Goal: Task Accomplishment & Management: Use online tool/utility

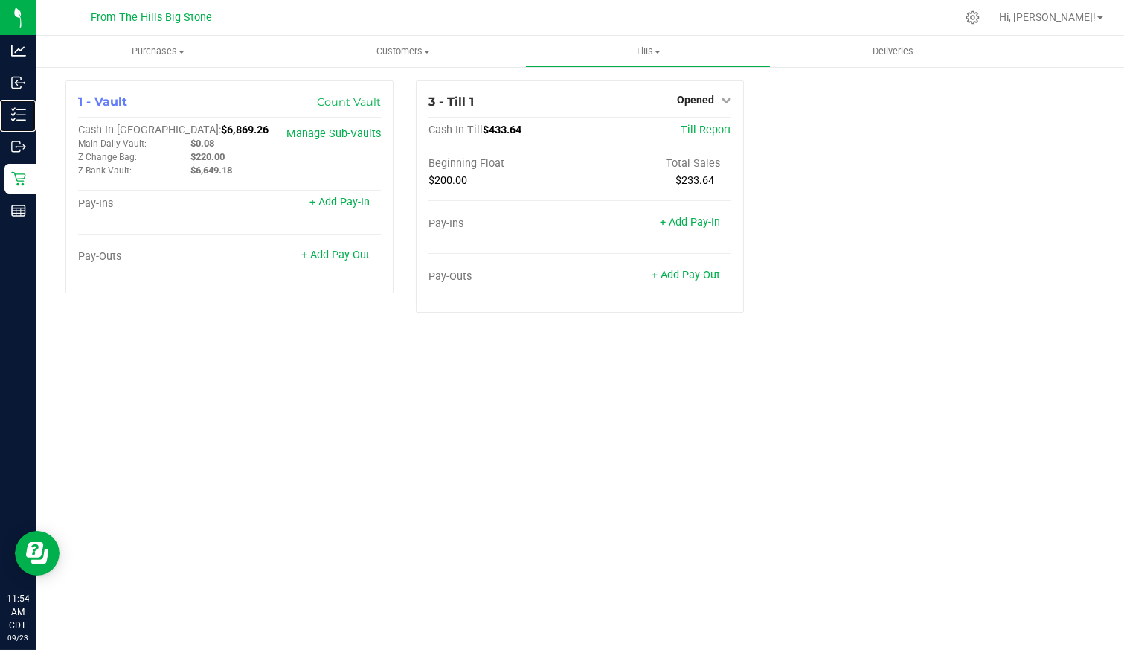
click at [0, 0] on p "Inventory" at bounding box center [0, 0] width 0 height 0
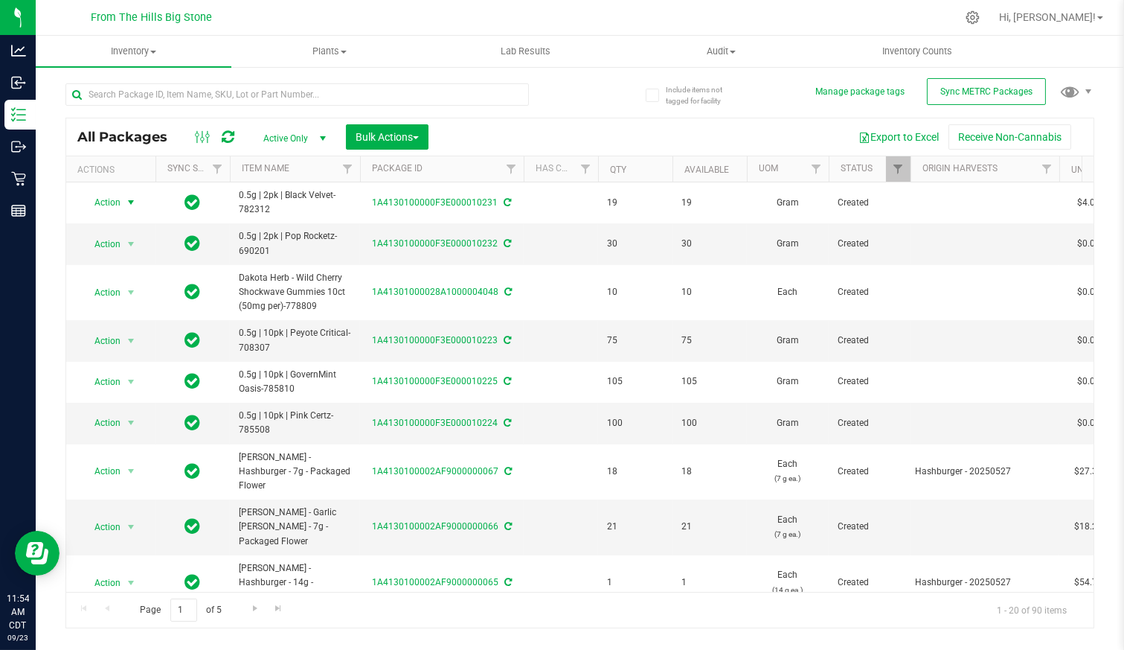
click at [125, 202] on span "select" at bounding box center [131, 202] width 12 height 12
click at [135, 373] on li "Print package label" at bounding box center [128, 390] width 92 height 41
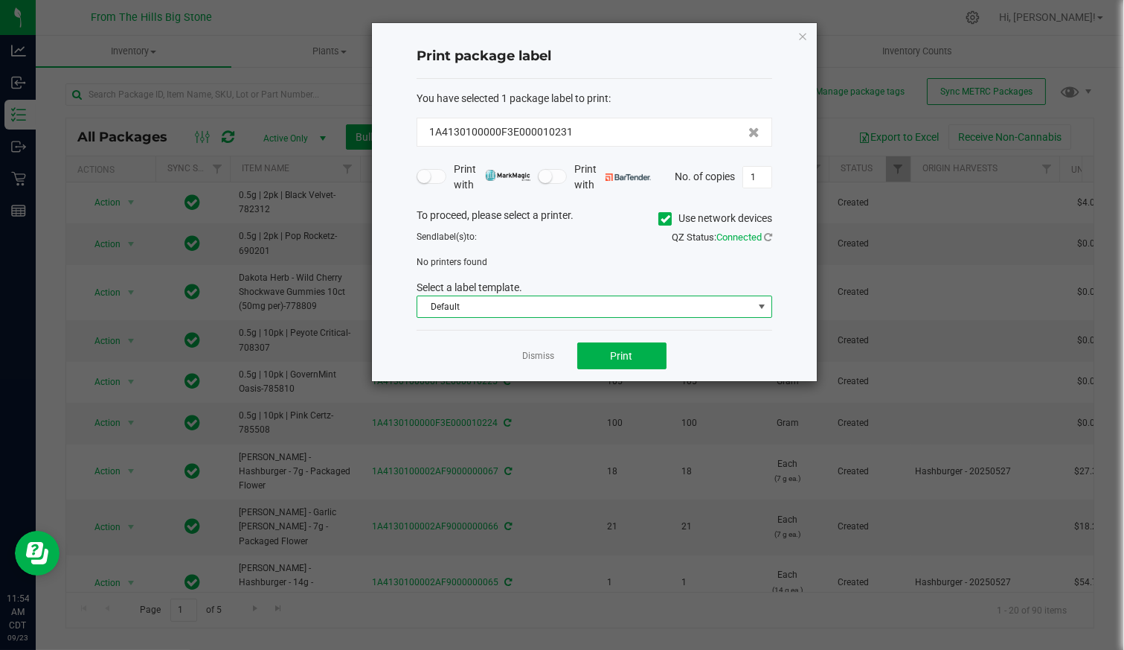
click at [495, 302] on span "Default" at bounding box center [585, 306] width 336 height 21
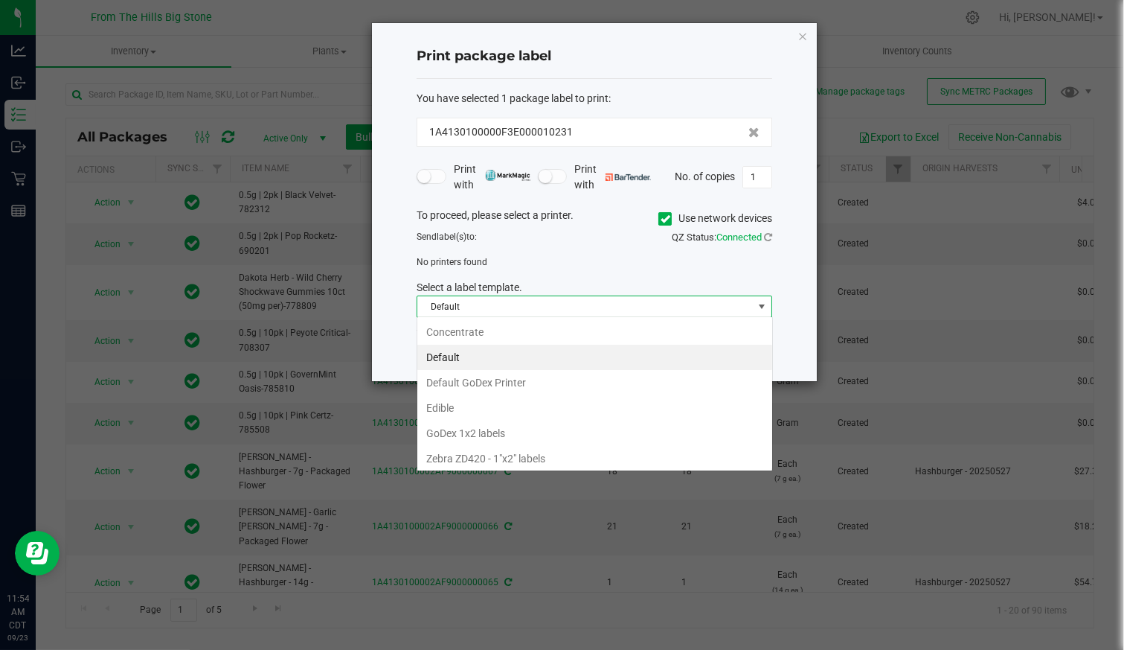
scroll to position [22, 356]
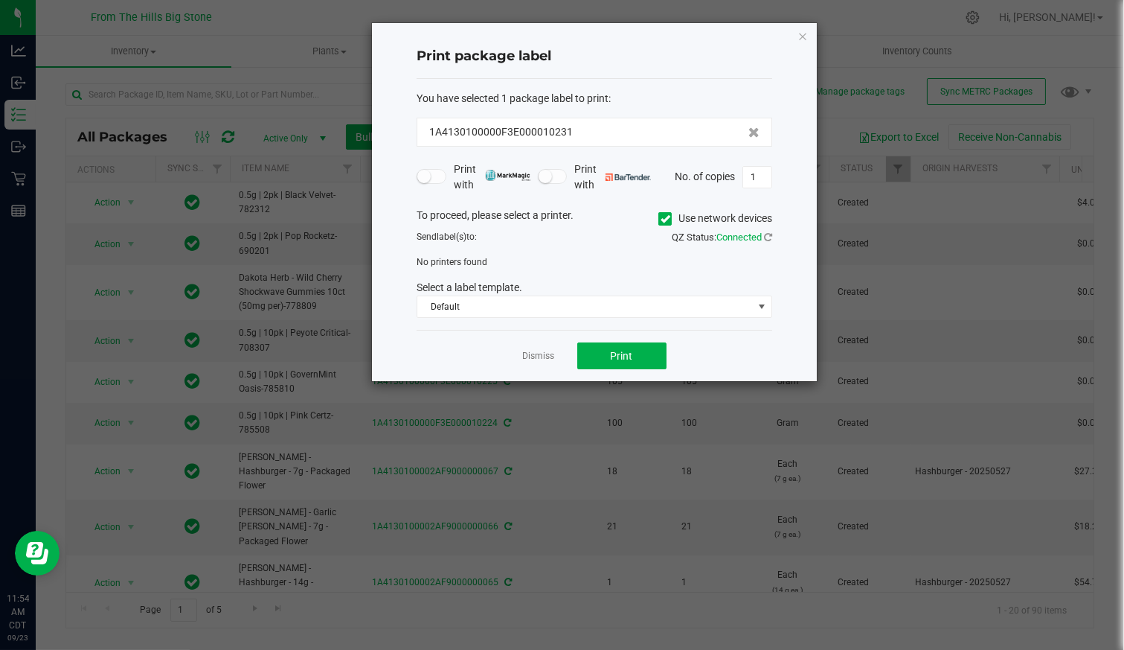
click at [548, 118] on div "1A4130100000F3E000010231" at bounding box center [595, 132] width 356 height 29
click at [664, 219] on icon at bounding box center [666, 219] width 10 height 0
click at [0, 0] on input "Use network devices" at bounding box center [0, 0] width 0 height 0
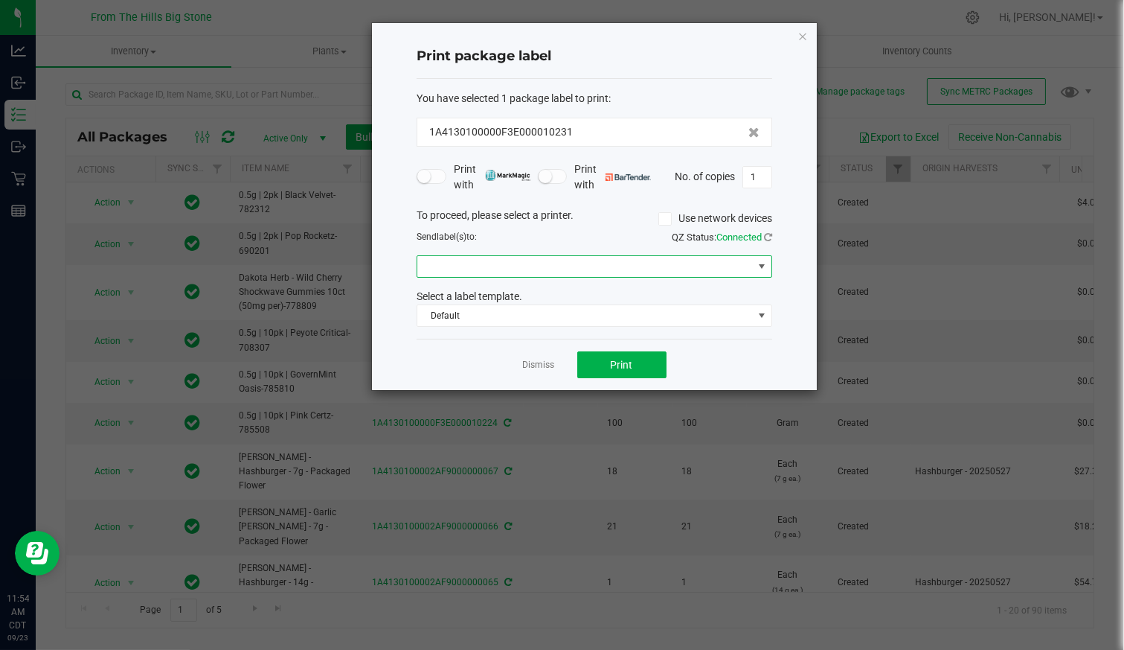
click at [555, 270] on span at bounding box center [585, 266] width 336 height 21
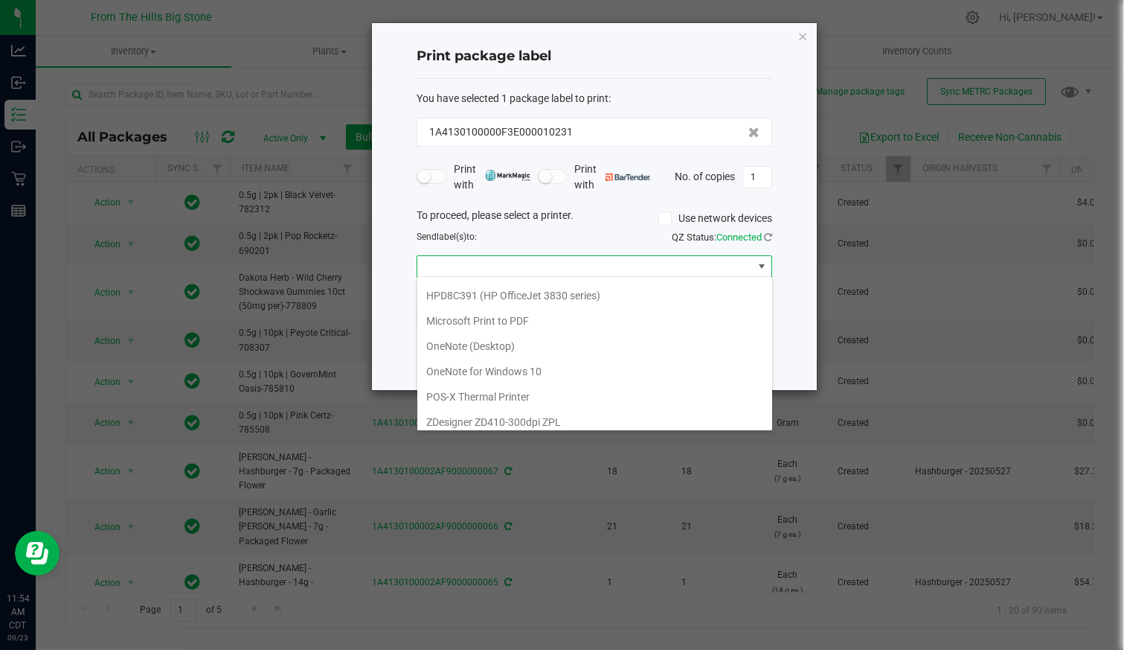
scroll to position [0, 0]
click at [469, 318] on DT2x "Godex DT2x" at bounding box center [594, 316] width 355 height 25
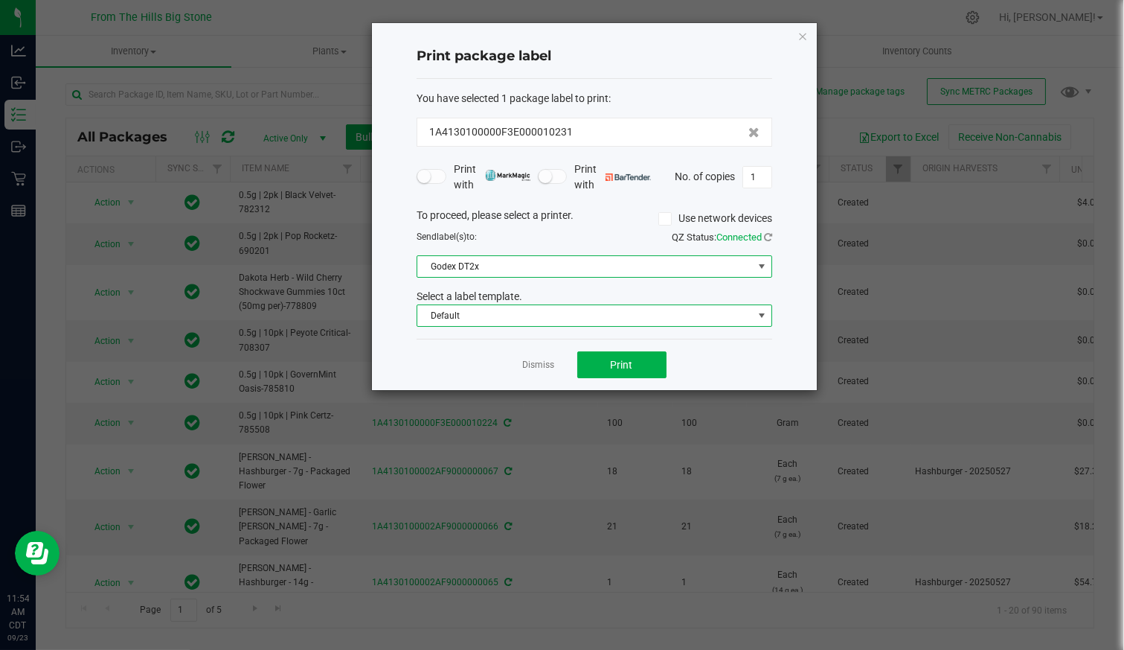
click at [470, 315] on span "Default" at bounding box center [585, 315] width 336 height 21
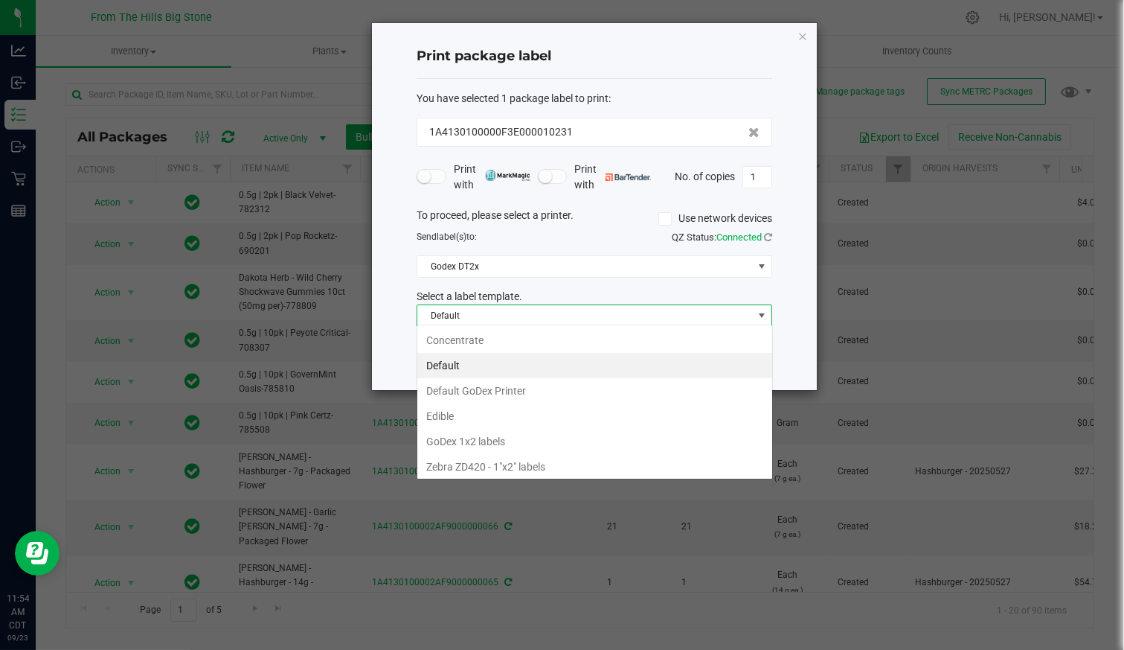
scroll to position [22, 356]
click at [482, 433] on li "GoDex 1x2 labels" at bounding box center [594, 441] width 355 height 25
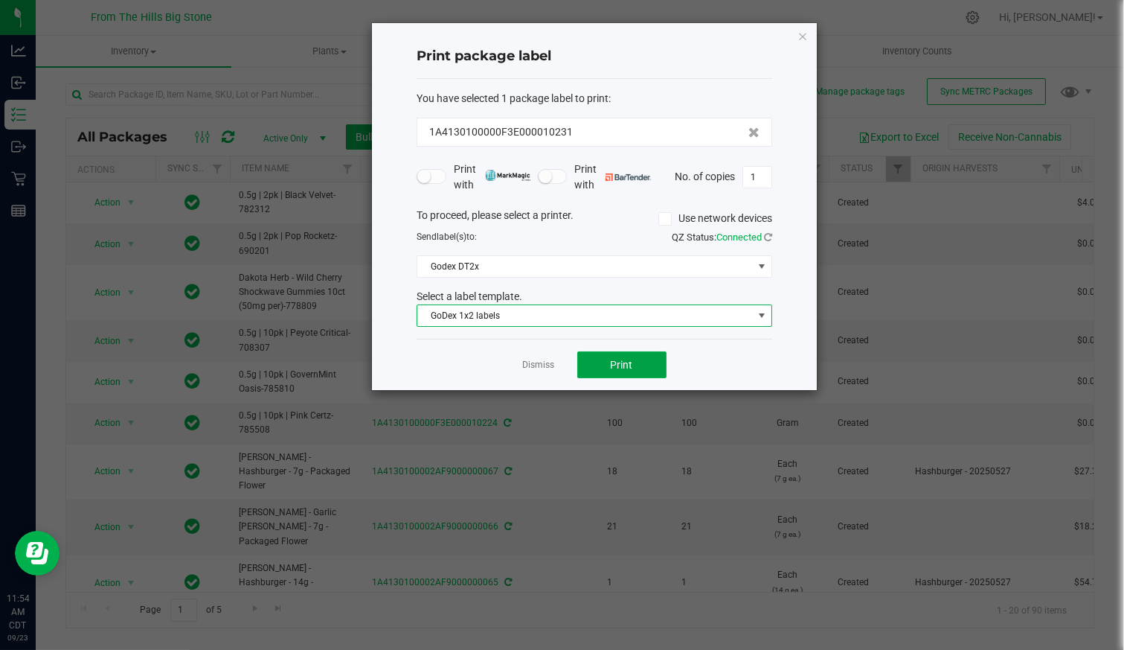
click at [644, 353] on button "Print" at bounding box center [621, 364] width 89 height 27
click at [533, 363] on link "Dismiss" at bounding box center [539, 365] width 32 height 13
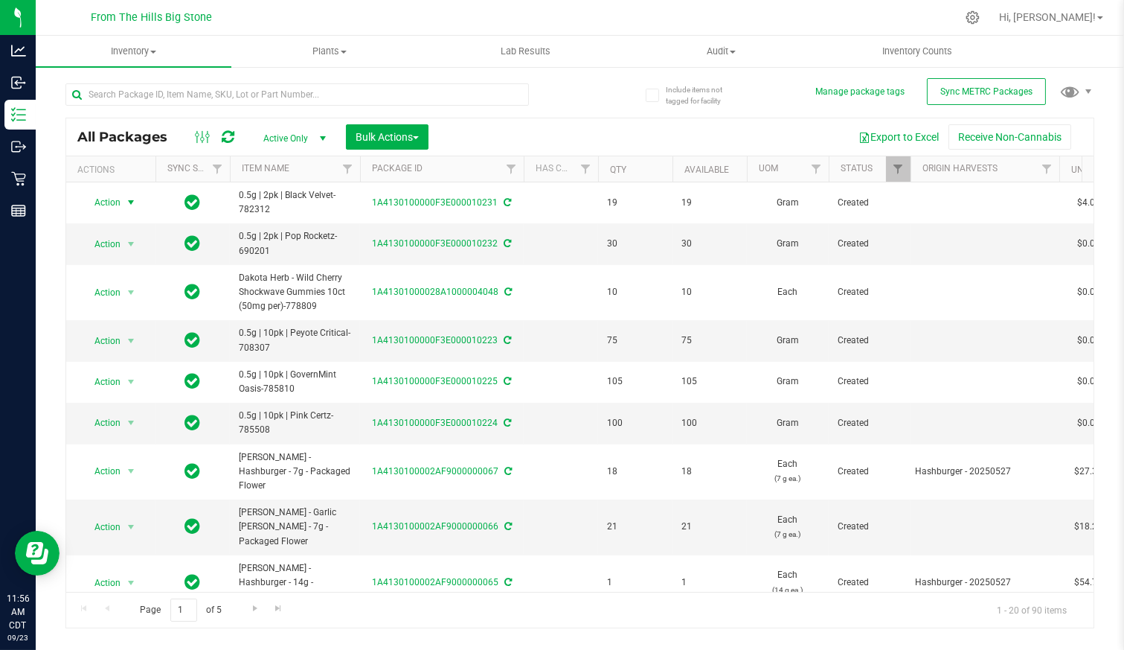
click at [119, 199] on span "Action" at bounding box center [101, 202] width 40 height 21
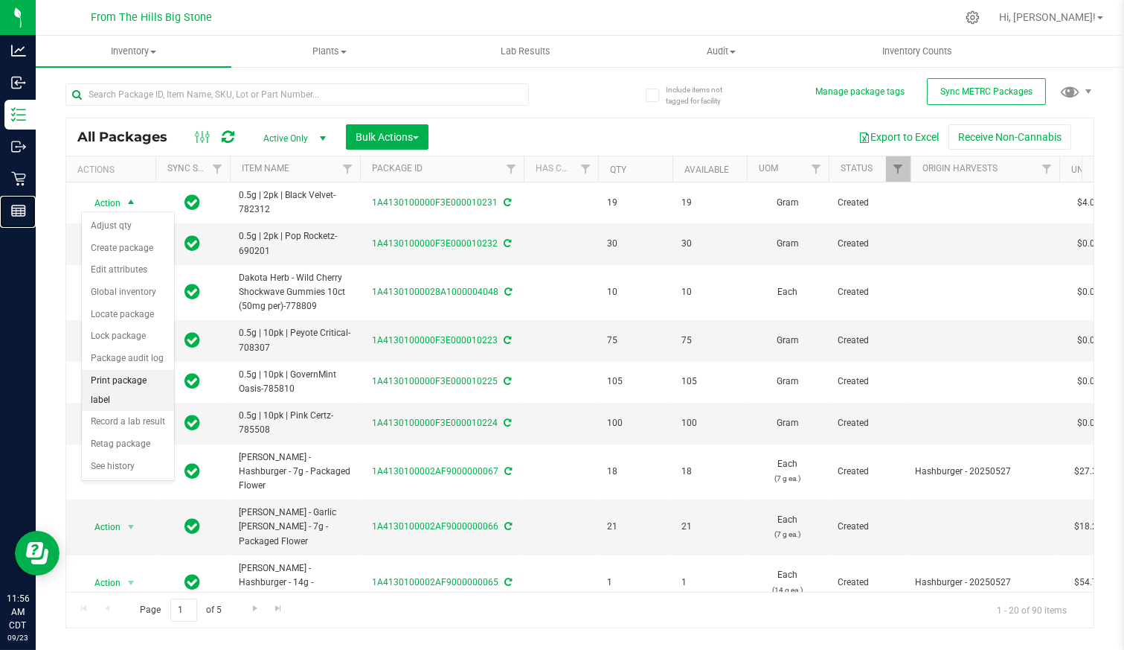
drag, startPoint x: 114, startPoint y: 382, endPoint x: 20, endPoint y: 211, distance: 194.5
click at [20, 211] on icon at bounding box center [18, 210] width 15 height 15
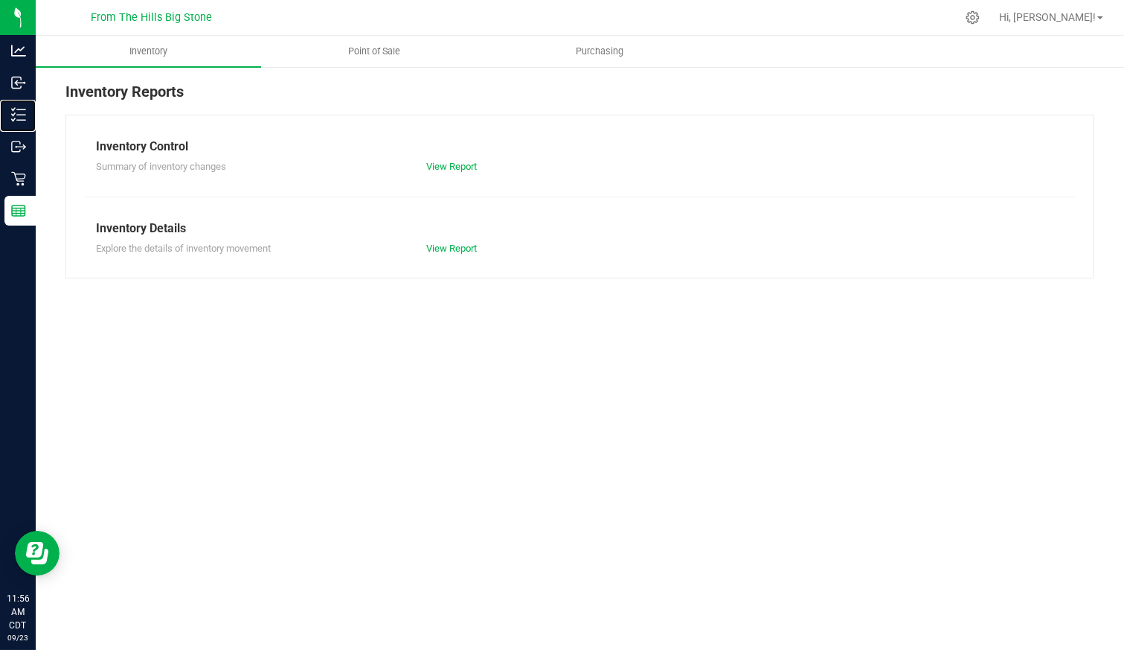
click at [15, 114] on icon at bounding box center [18, 114] width 15 height 15
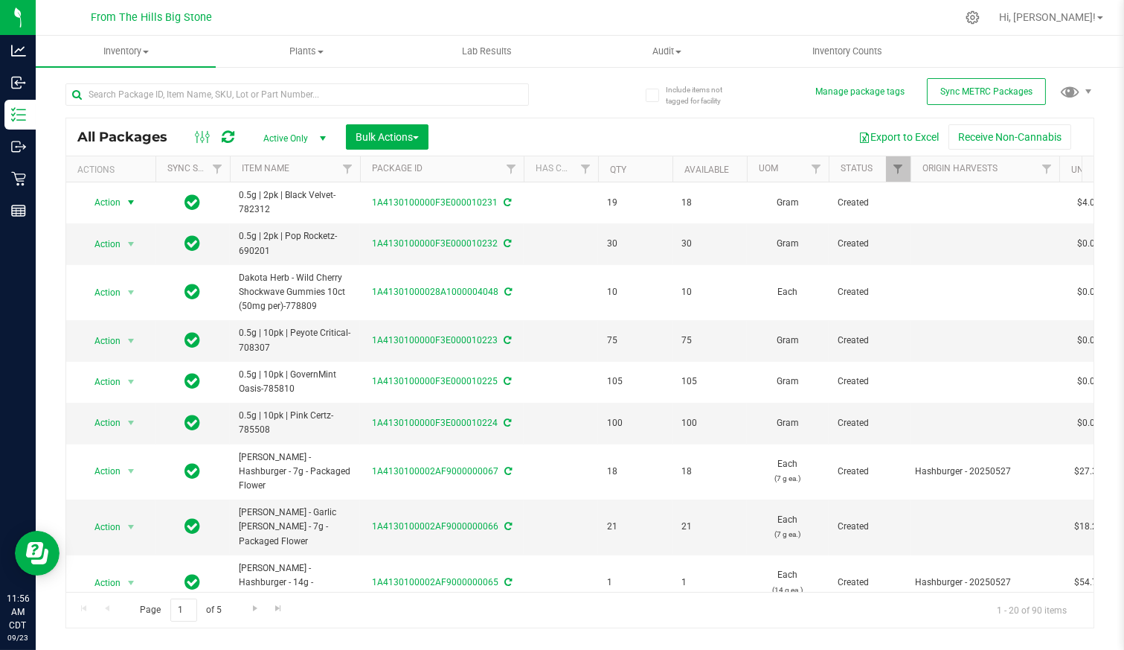
click at [113, 199] on span "Action" at bounding box center [101, 202] width 40 height 21
click at [113, 378] on li "Print package label" at bounding box center [128, 390] width 92 height 41
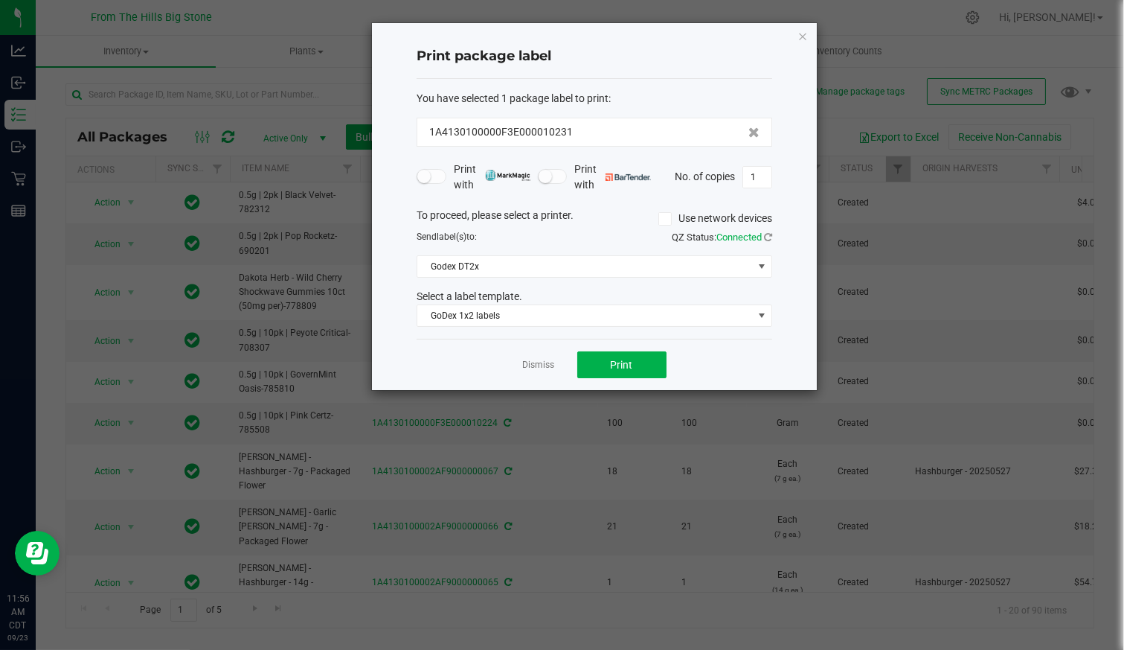
click at [756, 173] on input "1" at bounding box center [757, 177] width 28 height 21
type input "18"
click at [628, 352] on button "Print" at bounding box center [621, 364] width 89 height 27
click at [548, 364] on link "Dismiss" at bounding box center [539, 365] width 32 height 13
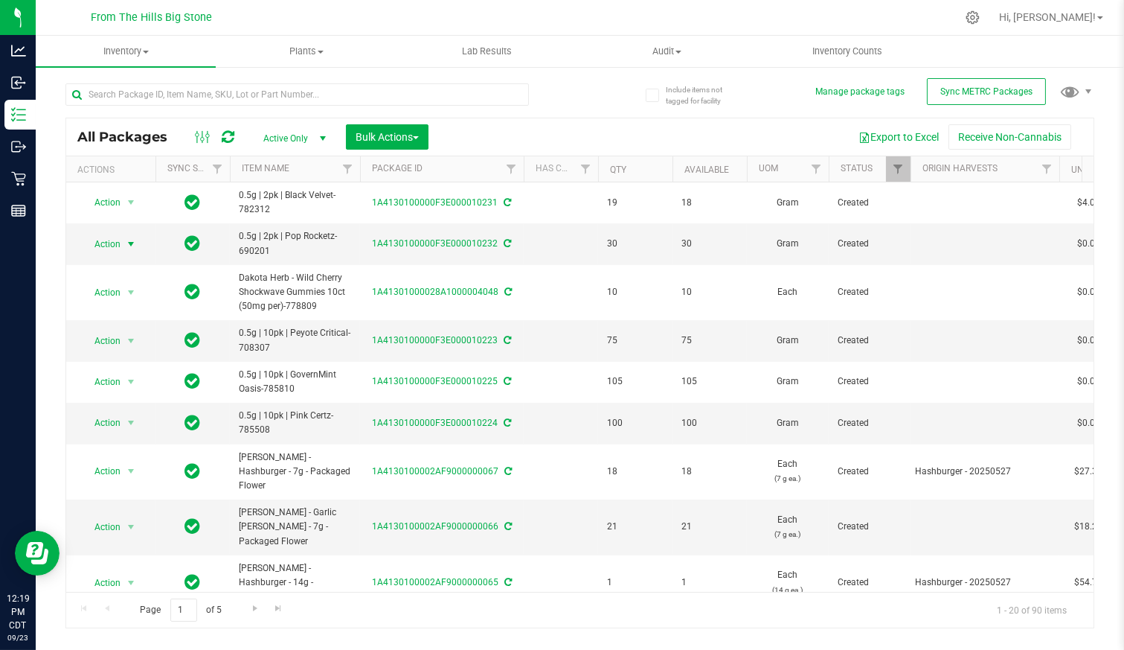
click at [131, 243] on span "select" at bounding box center [131, 244] width 12 height 12
click at [129, 417] on li "Print package label" at bounding box center [128, 431] width 92 height 41
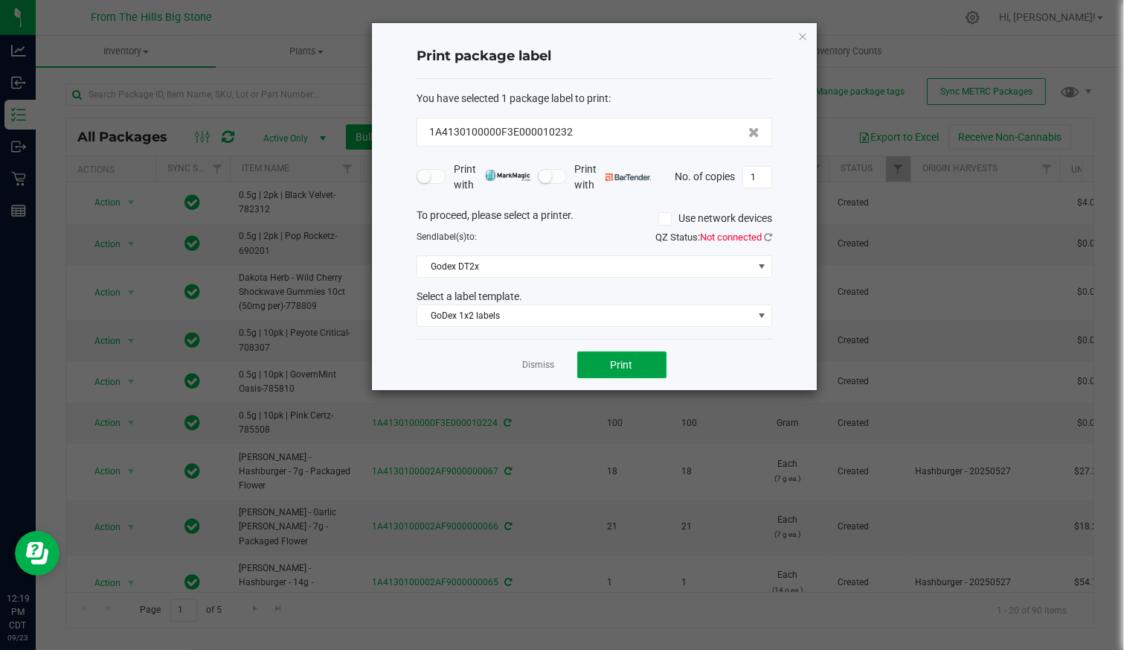
click at [606, 359] on button "Print" at bounding box center [621, 364] width 89 height 27
click at [763, 178] on input "1" at bounding box center [757, 177] width 28 height 21
type input "29"
click at [621, 365] on span "Print" at bounding box center [622, 365] width 22 height 12
click at [536, 361] on link "Dismiss" at bounding box center [539, 365] width 32 height 13
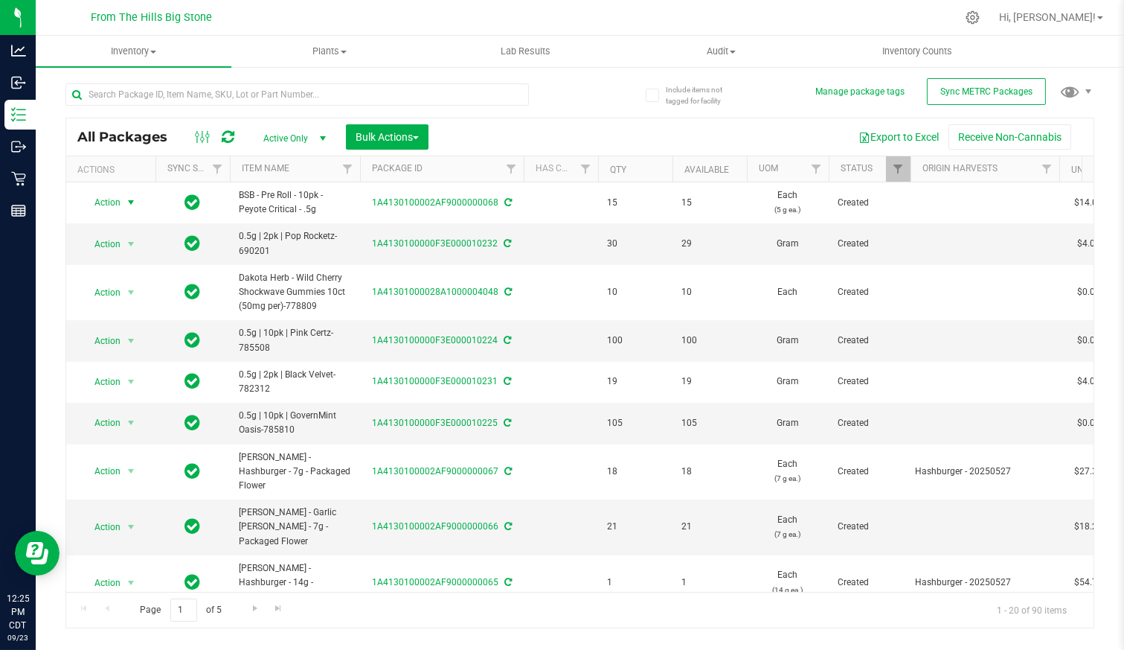
click at [119, 203] on span "Action" at bounding box center [101, 202] width 40 height 21
click at [129, 372] on li "Print package label" at bounding box center [128, 390] width 92 height 41
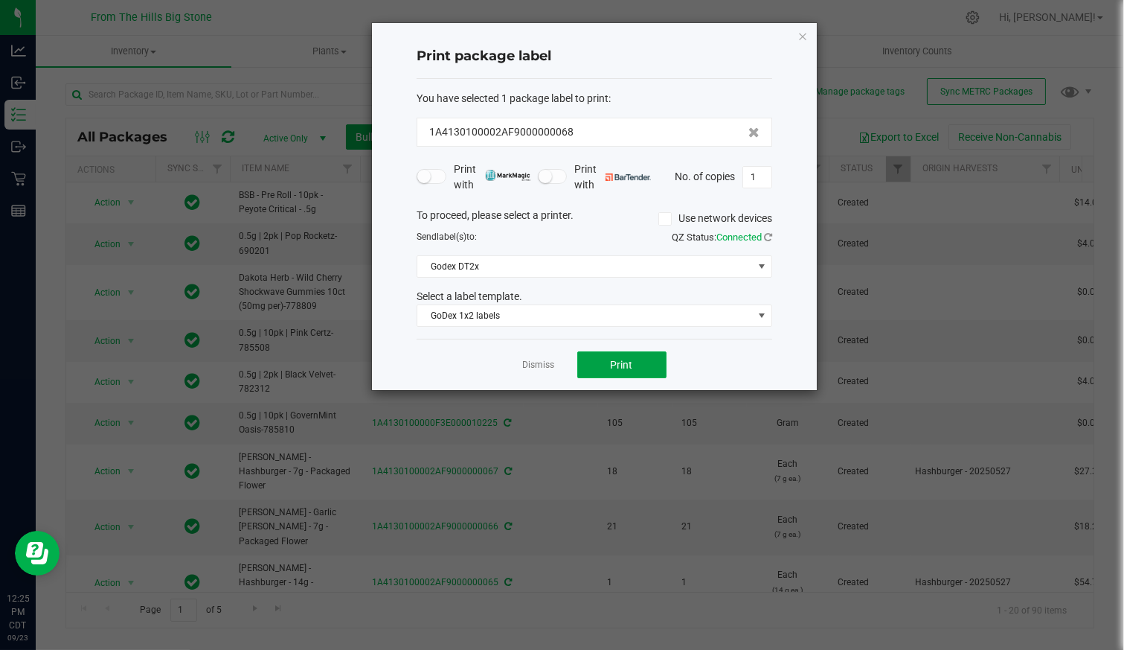
click at [611, 359] on span "Print" at bounding box center [622, 365] width 22 height 12
click at [540, 359] on link "Dismiss" at bounding box center [539, 365] width 32 height 13
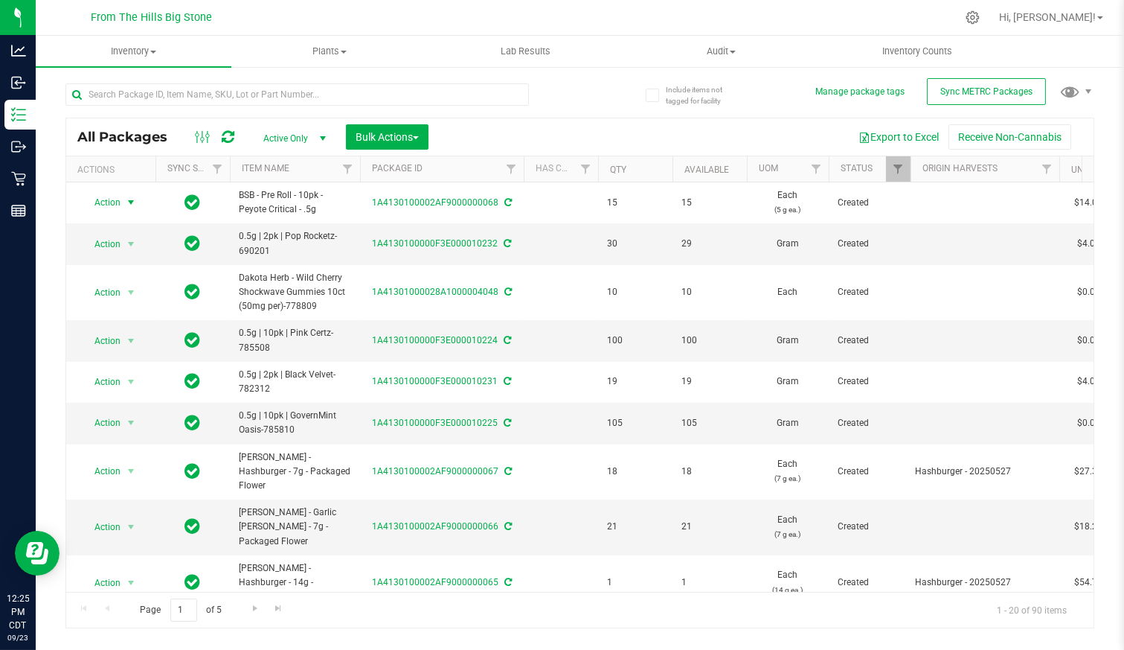
click at [109, 207] on span "Action" at bounding box center [101, 202] width 40 height 21
click at [113, 268] on li "Edit attributes" at bounding box center [128, 270] width 92 height 22
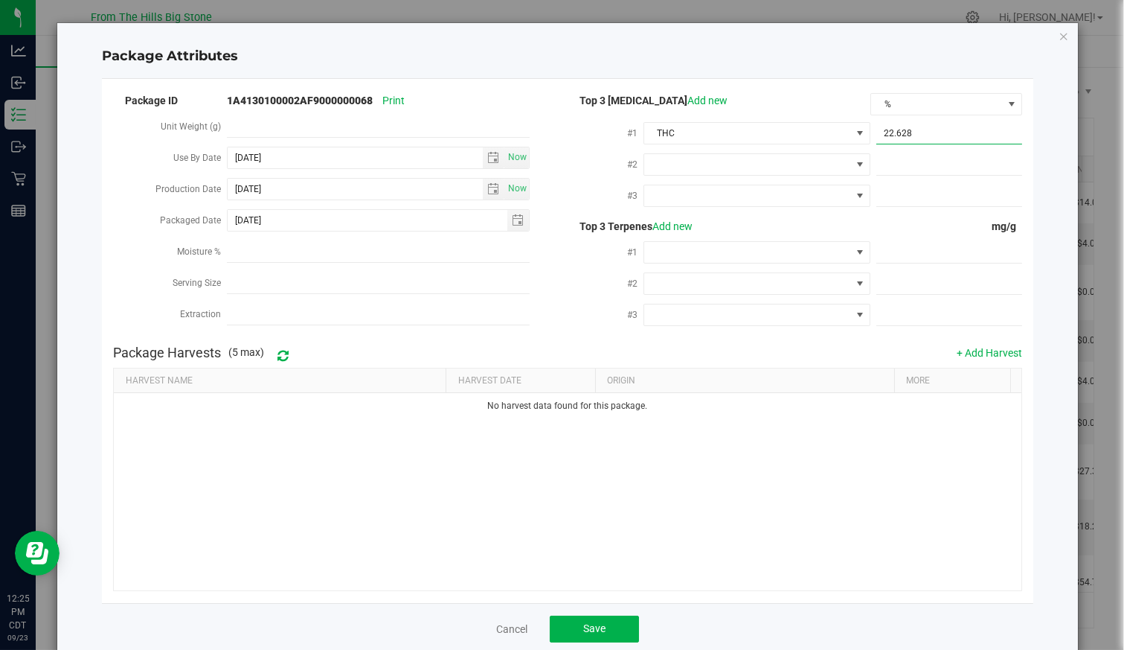
click at [926, 132] on span "22.6280 22.628" at bounding box center [949, 134] width 146 height 22
click at [594, 623] on span "Save" at bounding box center [594, 628] width 22 height 12
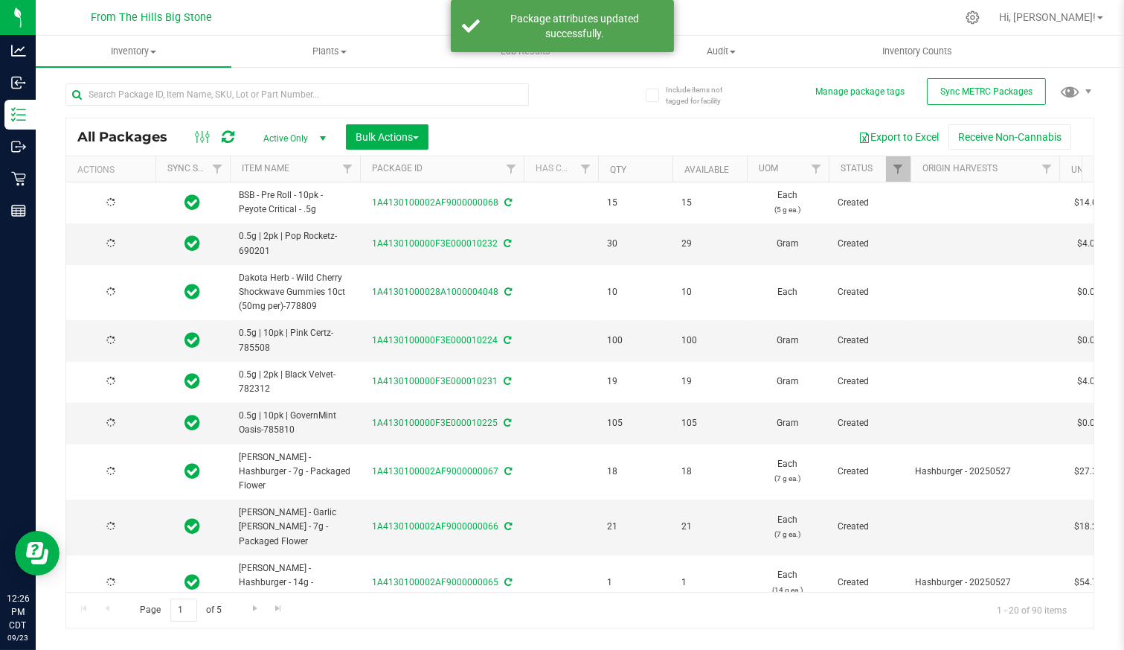
type input "[DATE]"
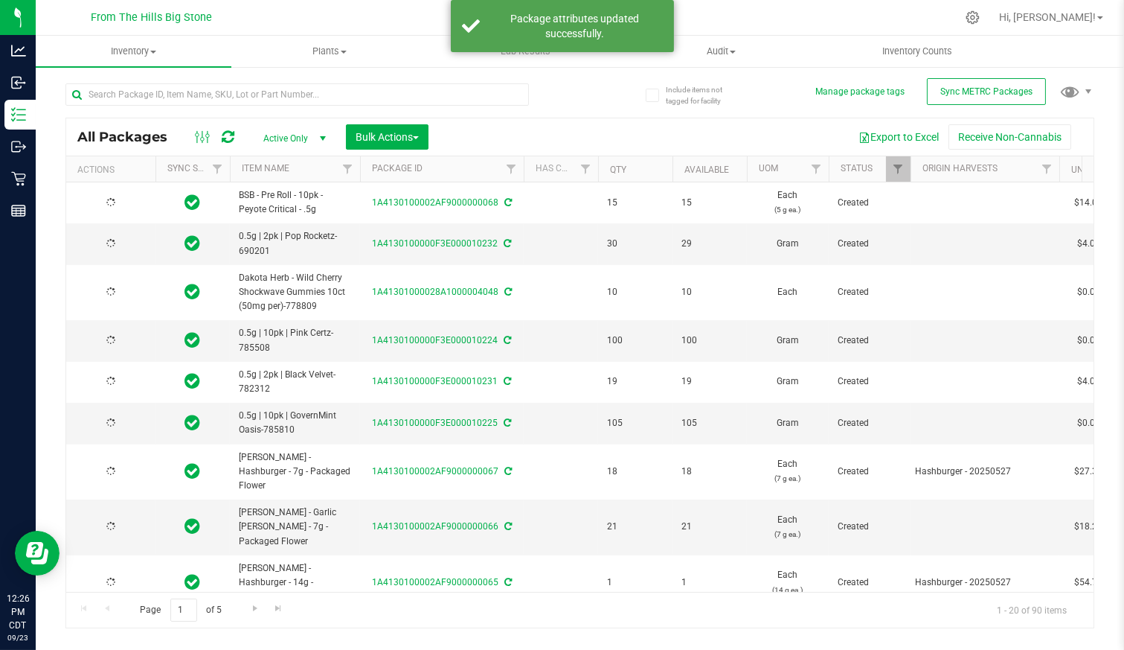
type input "[DATE]"
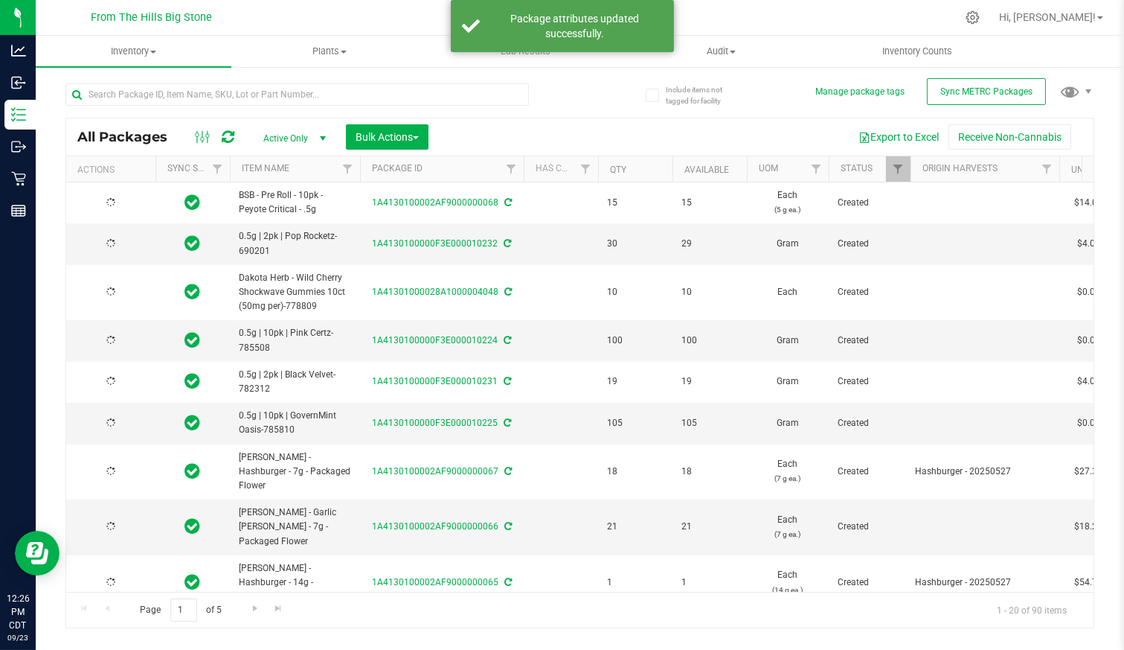
type input "[DATE]"
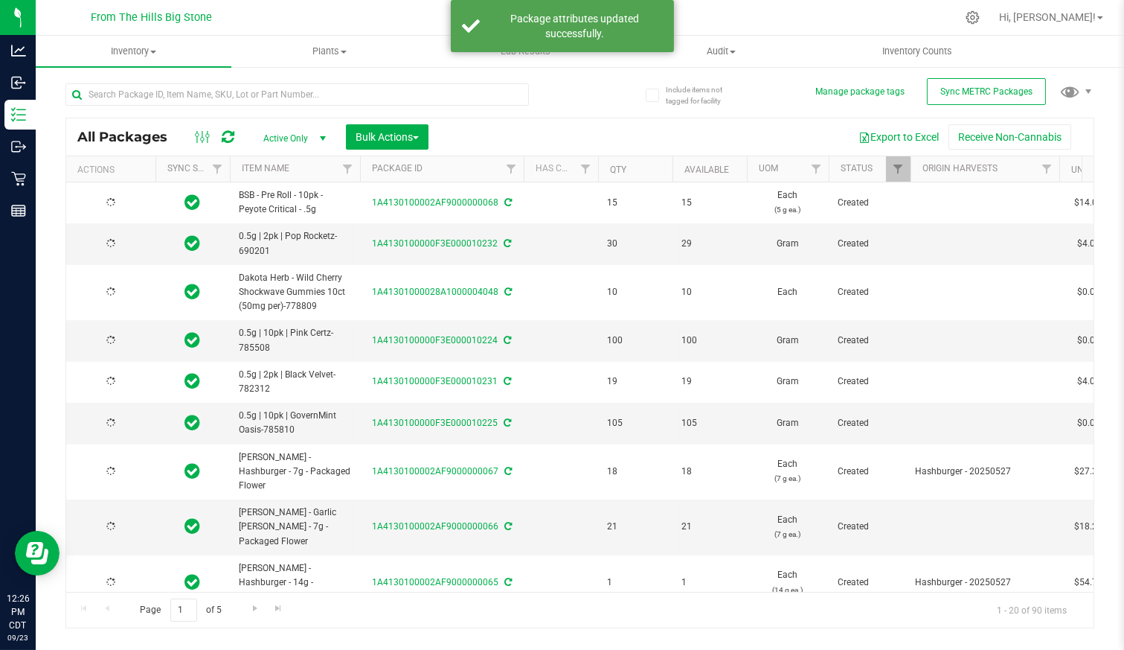
type input "[DATE]"
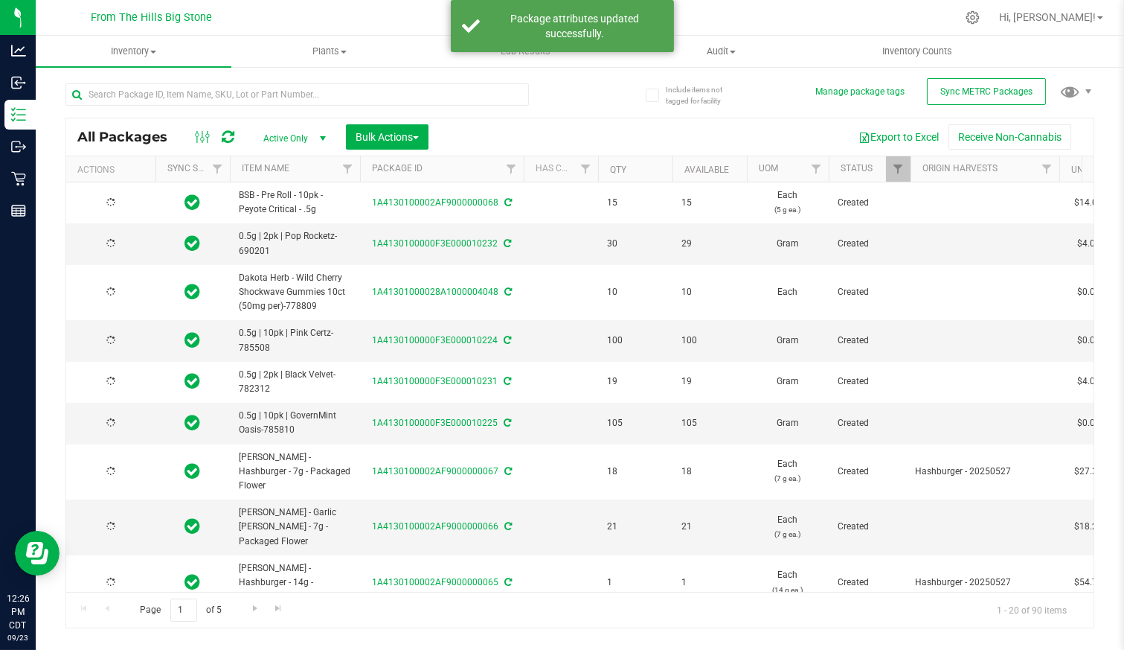
type input "[DATE]"
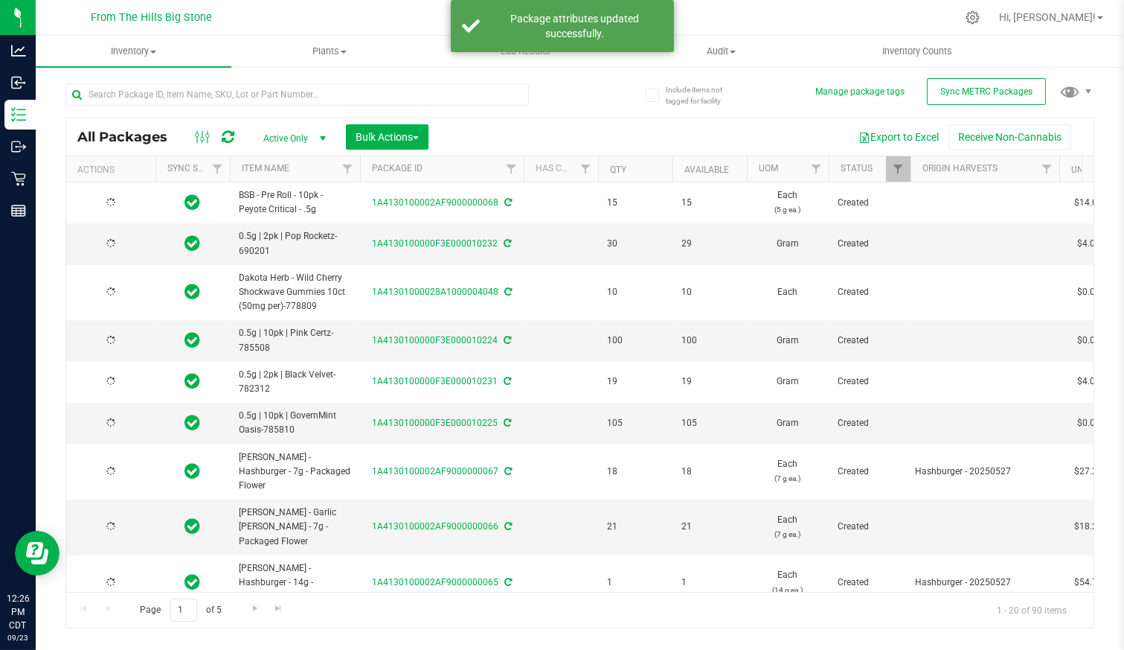
type input "[DATE]"
click at [111, 201] on span "Action" at bounding box center [101, 202] width 40 height 21
click at [134, 378] on li "Print package label" at bounding box center [128, 390] width 92 height 41
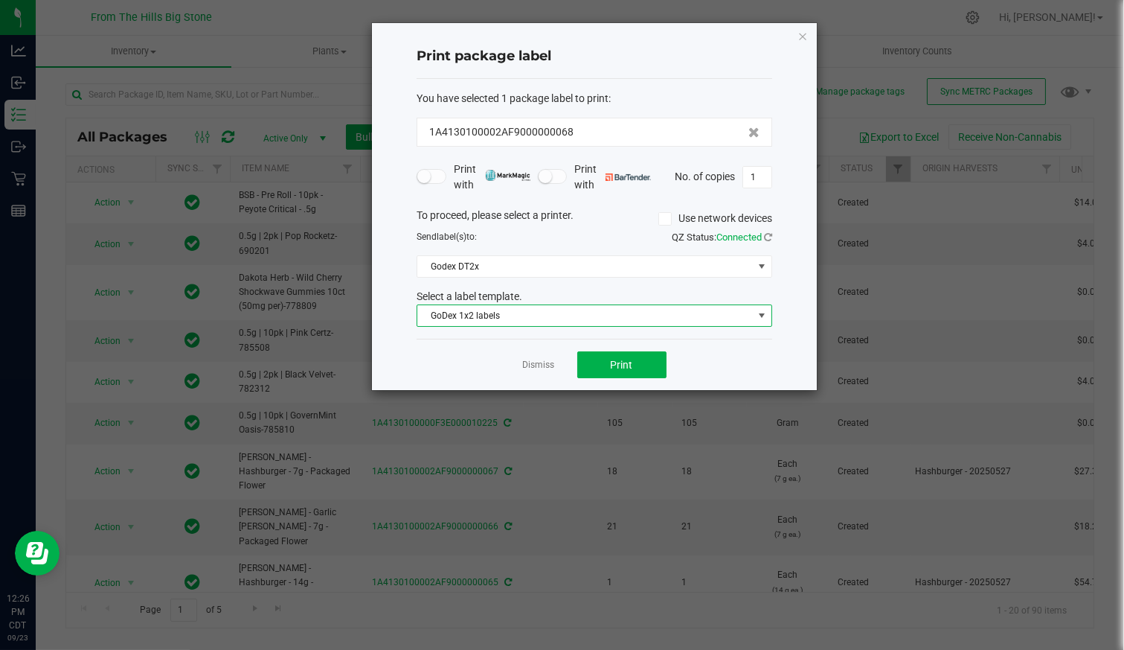
click at [498, 316] on span "GoDex 1x2 labels" at bounding box center [585, 315] width 336 height 21
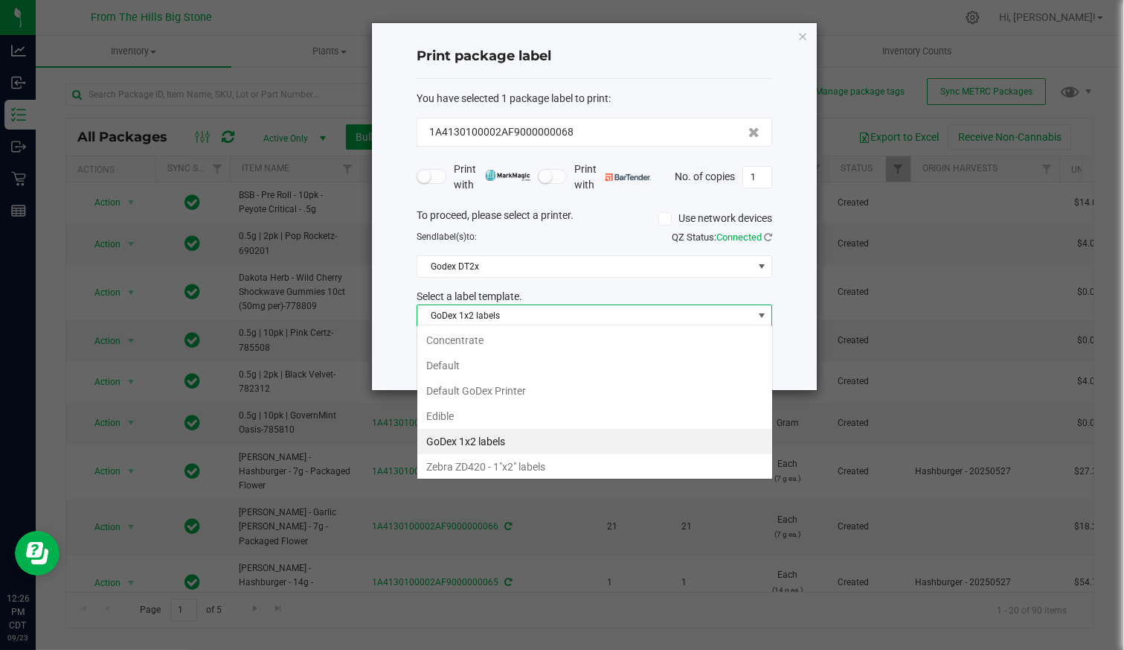
scroll to position [22, 356]
click at [498, 316] on span "GoDex 1x2 labels" at bounding box center [585, 315] width 336 height 21
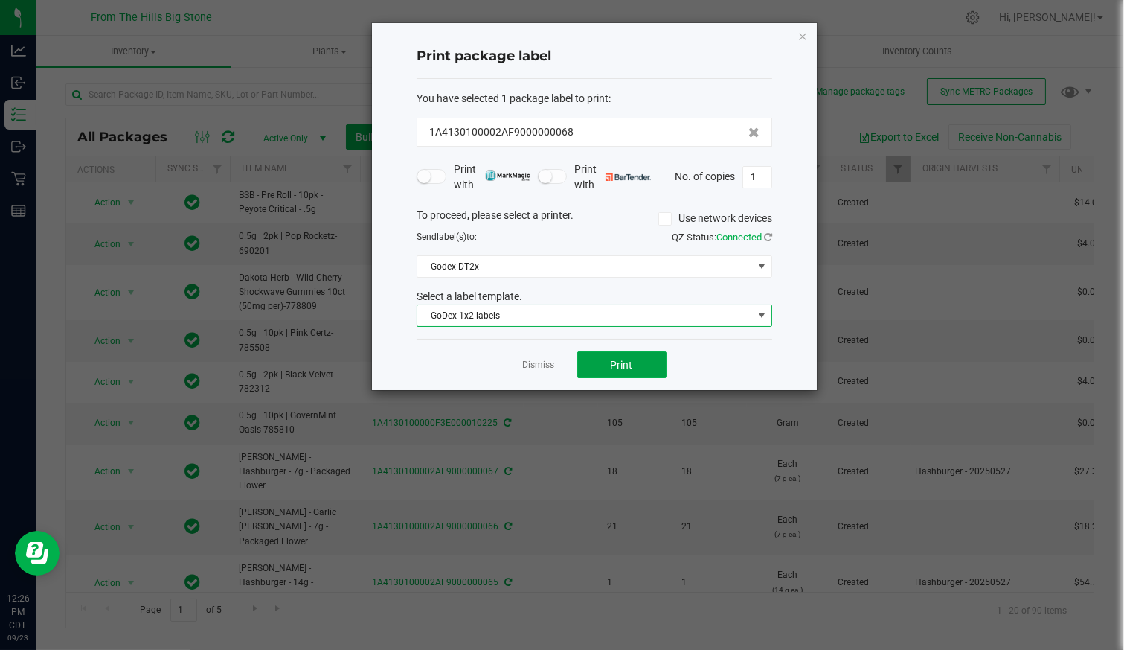
click at [594, 359] on button "Print" at bounding box center [621, 364] width 89 height 27
click at [540, 371] on div "Dismiss Print" at bounding box center [595, 364] width 356 height 51
click at [542, 360] on link "Dismiss" at bounding box center [539, 365] width 32 height 13
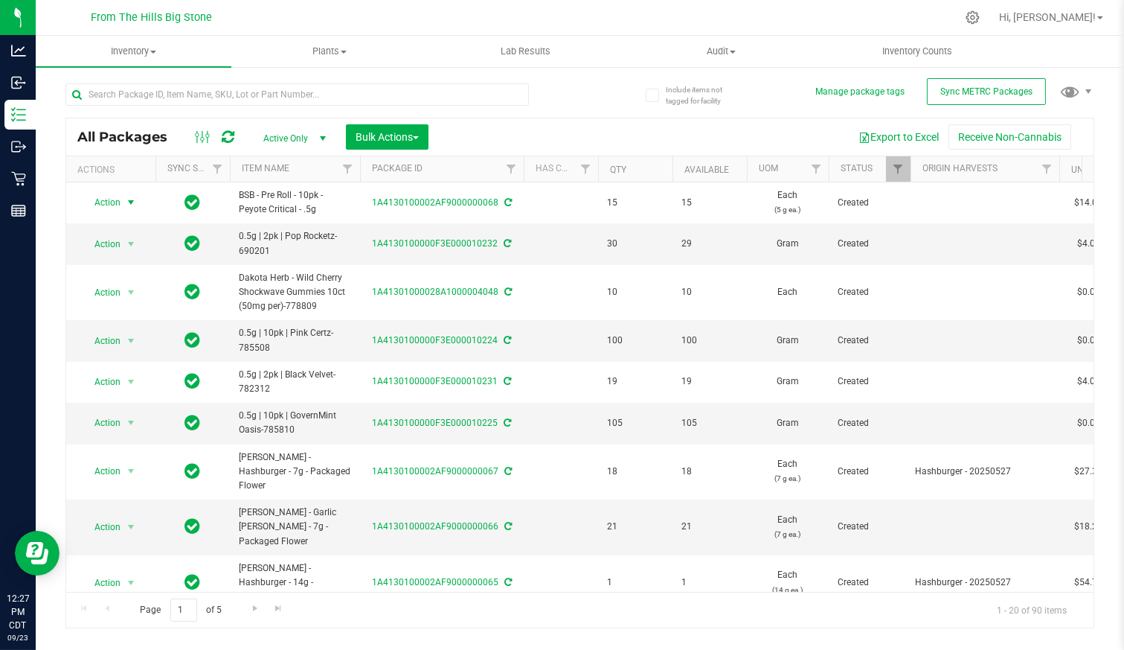
click at [122, 202] on span "select" at bounding box center [131, 202] width 19 height 21
click at [153, 380] on li "Print package label" at bounding box center [128, 390] width 92 height 41
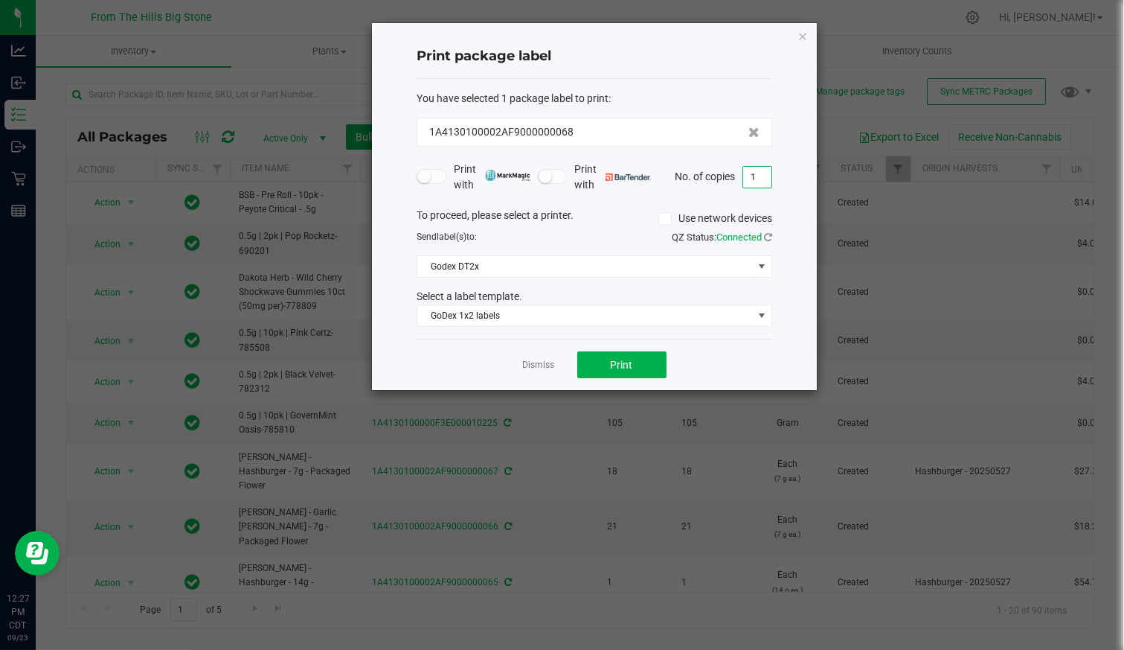
click at [760, 180] on input "1" at bounding box center [757, 177] width 28 height 21
type input "14"
click at [616, 359] on span "Print" at bounding box center [622, 365] width 22 height 12
click at [801, 35] on icon "button" at bounding box center [803, 36] width 10 height 18
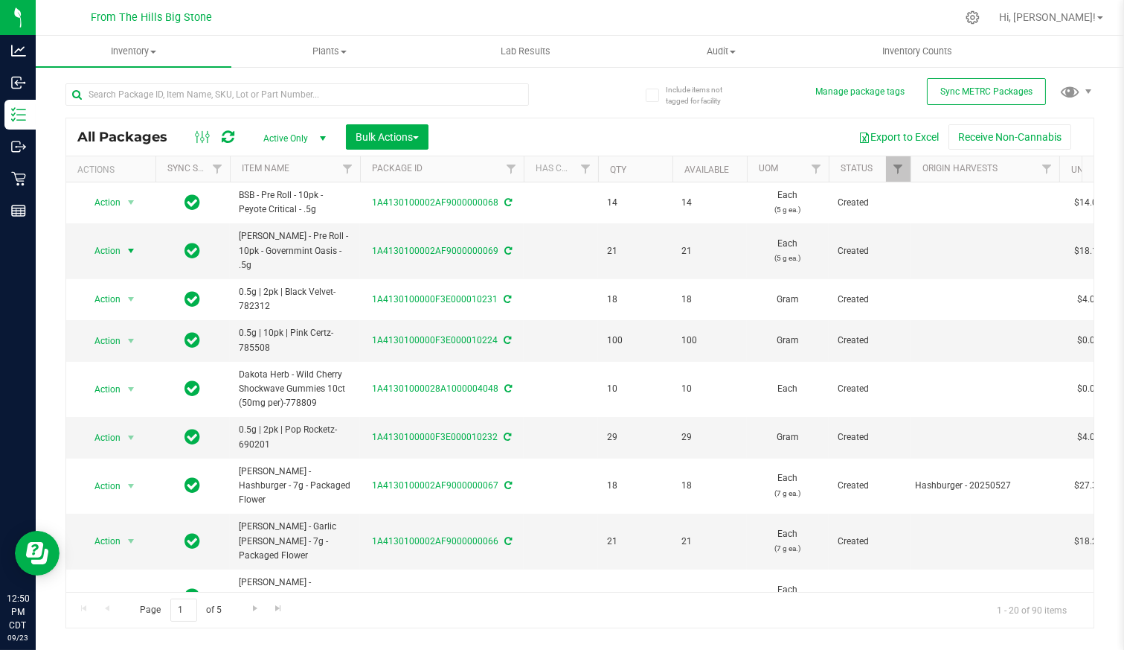
click at [102, 245] on span "Action" at bounding box center [101, 250] width 40 height 21
click at [128, 419] on li "Print package label" at bounding box center [128, 431] width 92 height 41
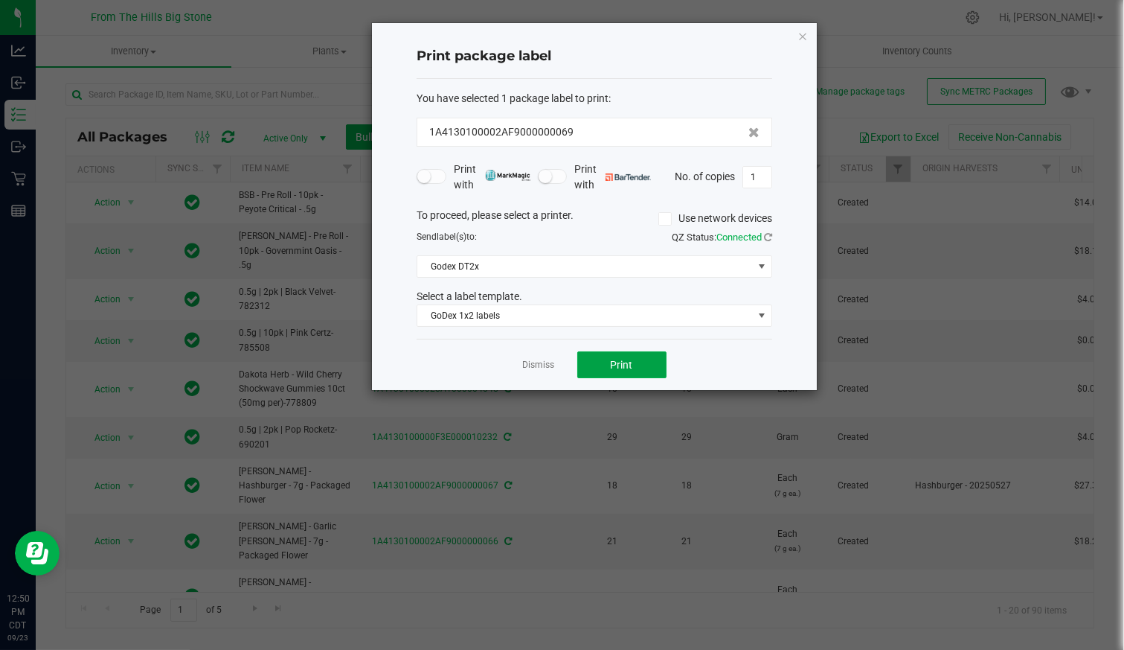
click at [638, 351] on button "Print" at bounding box center [621, 364] width 89 height 27
click at [757, 174] on input "1" at bounding box center [757, 177] width 28 height 21
type input "20"
click at [631, 362] on span "Print" at bounding box center [622, 365] width 22 height 12
click at [798, 35] on icon "button" at bounding box center [803, 36] width 10 height 18
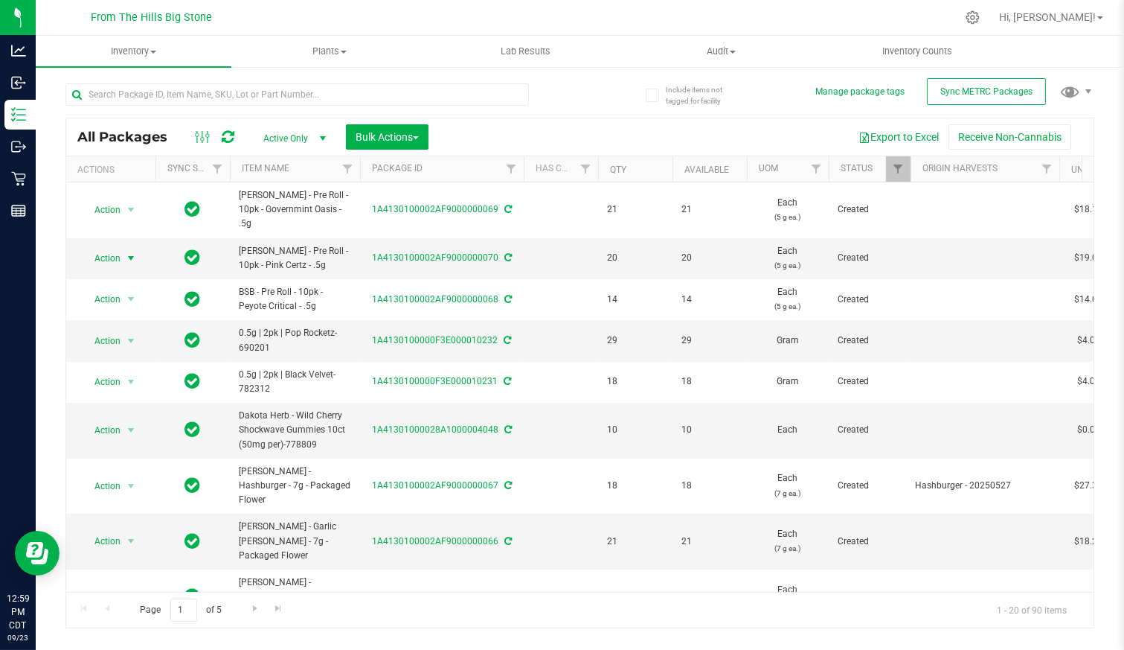
click at [101, 248] on span "Action" at bounding box center [101, 258] width 40 height 21
click at [103, 416] on li "Print package label" at bounding box center [128, 431] width 92 height 41
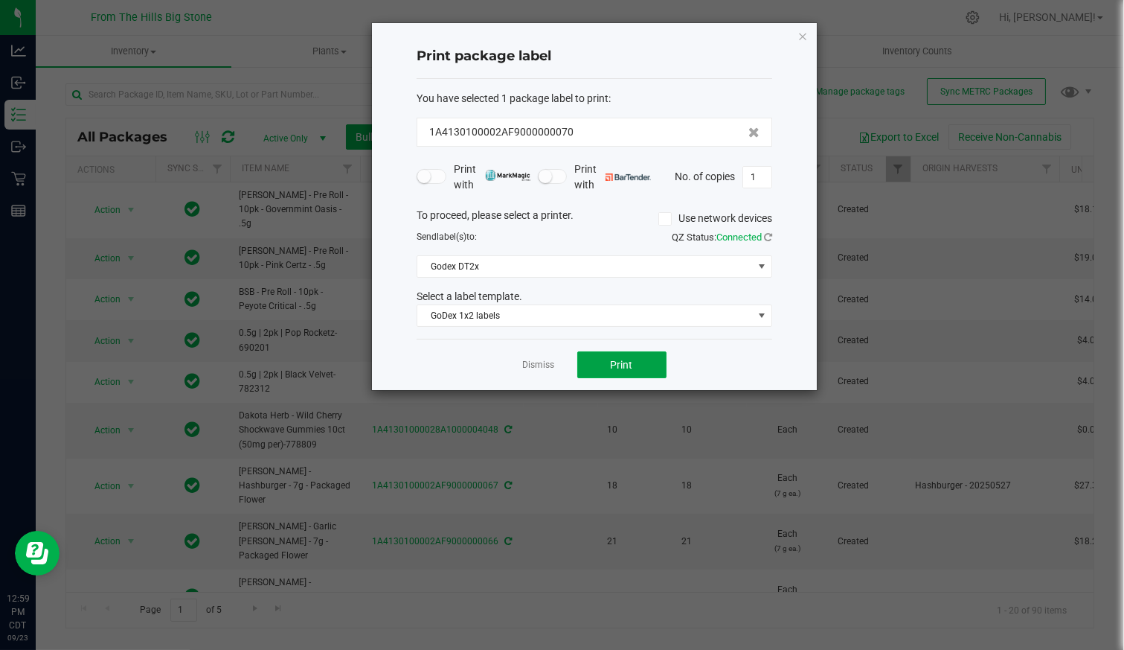
click at [649, 368] on button "Print" at bounding box center [621, 364] width 89 height 27
click at [764, 179] on input "1" at bounding box center [757, 177] width 28 height 21
type input "19"
click at [618, 362] on span "Print" at bounding box center [622, 365] width 22 height 12
click at [523, 359] on link "Dismiss" at bounding box center [539, 365] width 32 height 13
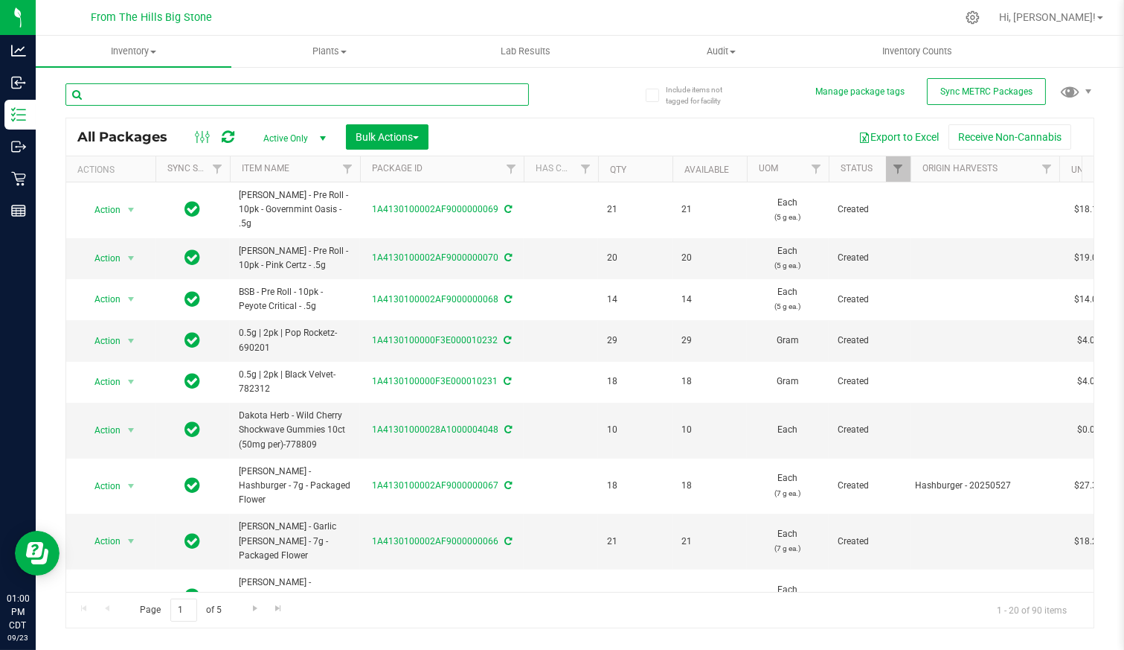
click at [171, 94] on input "text" at bounding box center [297, 94] width 464 height 22
click at [286, 134] on span "Active Only" at bounding box center [292, 138] width 82 height 21
click at [278, 229] on li "All" at bounding box center [291, 229] width 80 height 22
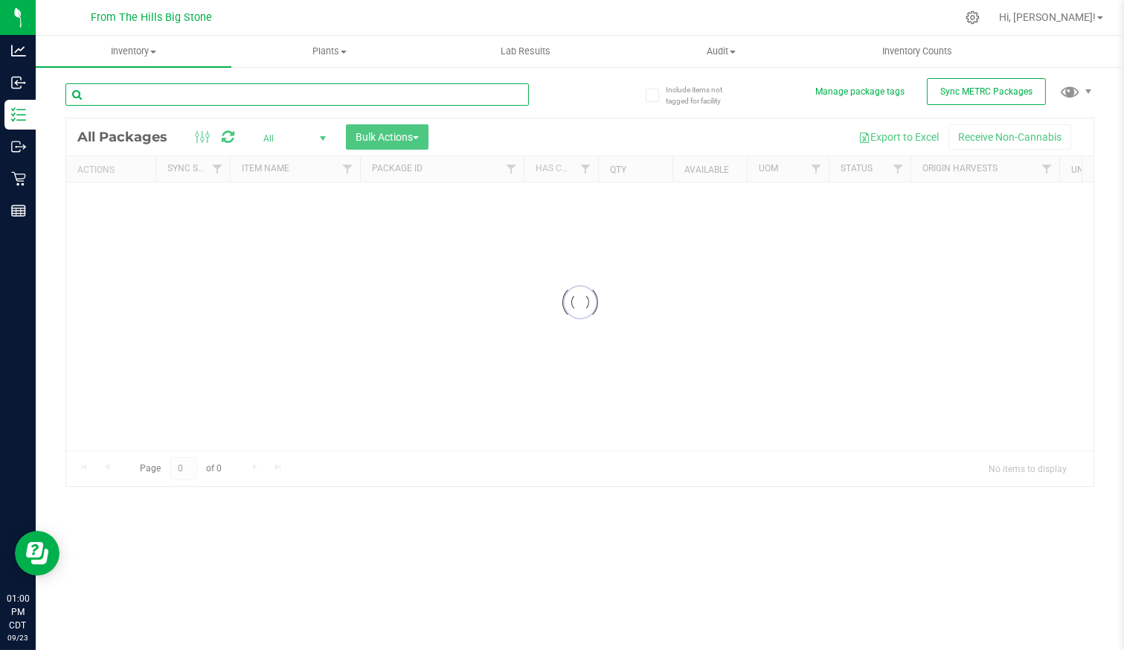
click at [197, 97] on input "text" at bounding box center [297, 94] width 464 height 22
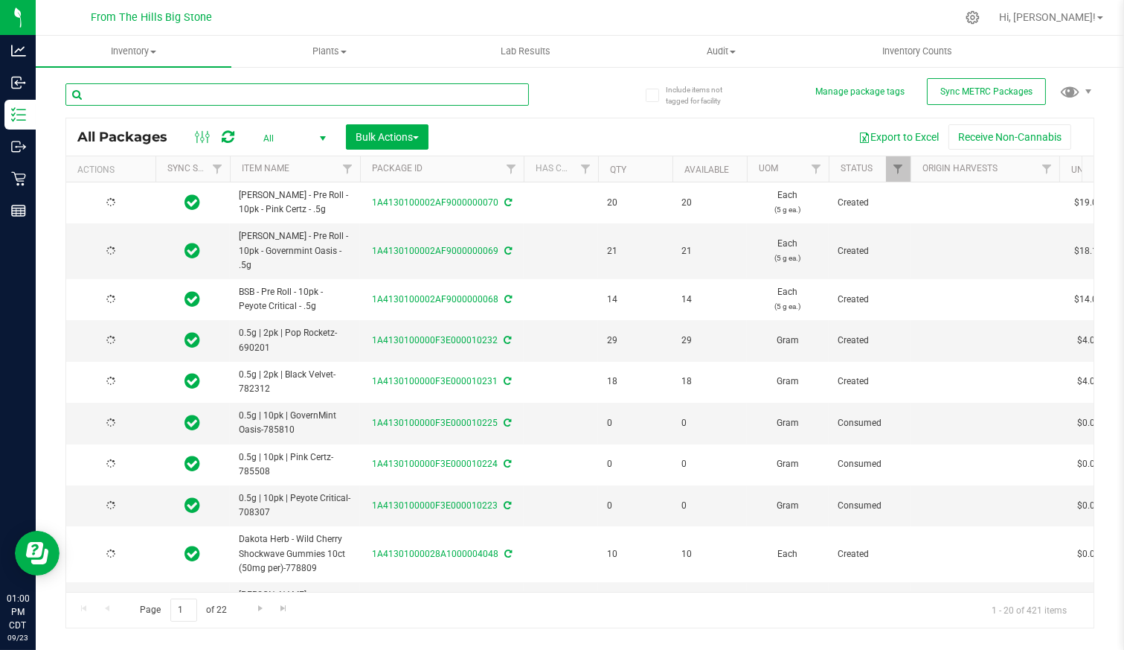
type input "[DATE]"
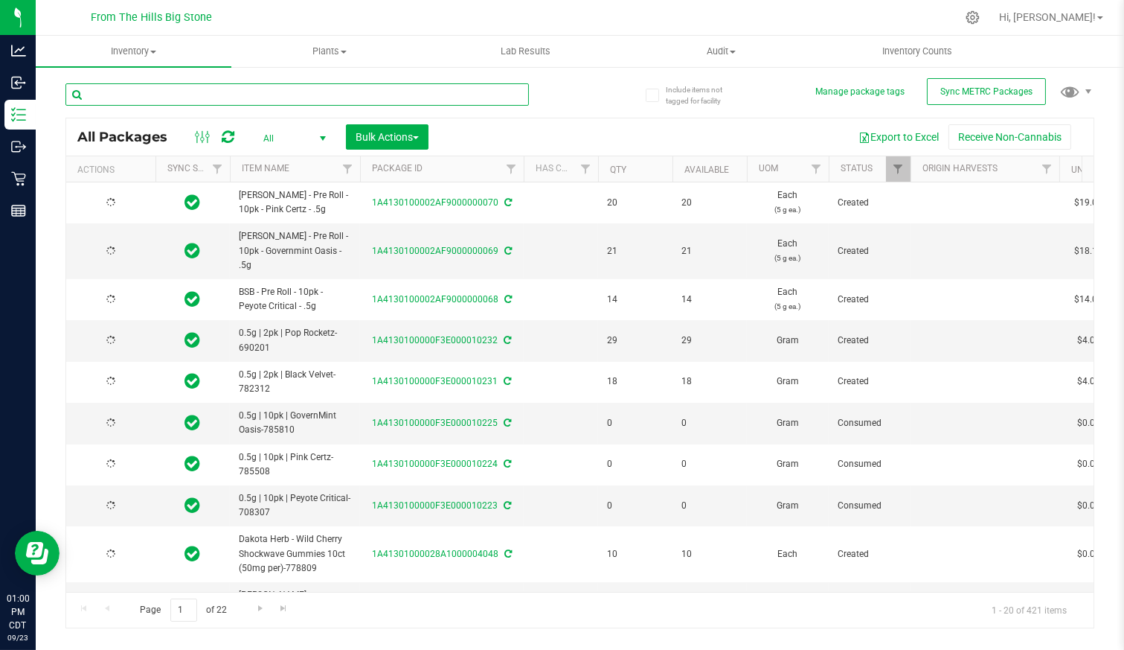
type input "[DATE]"
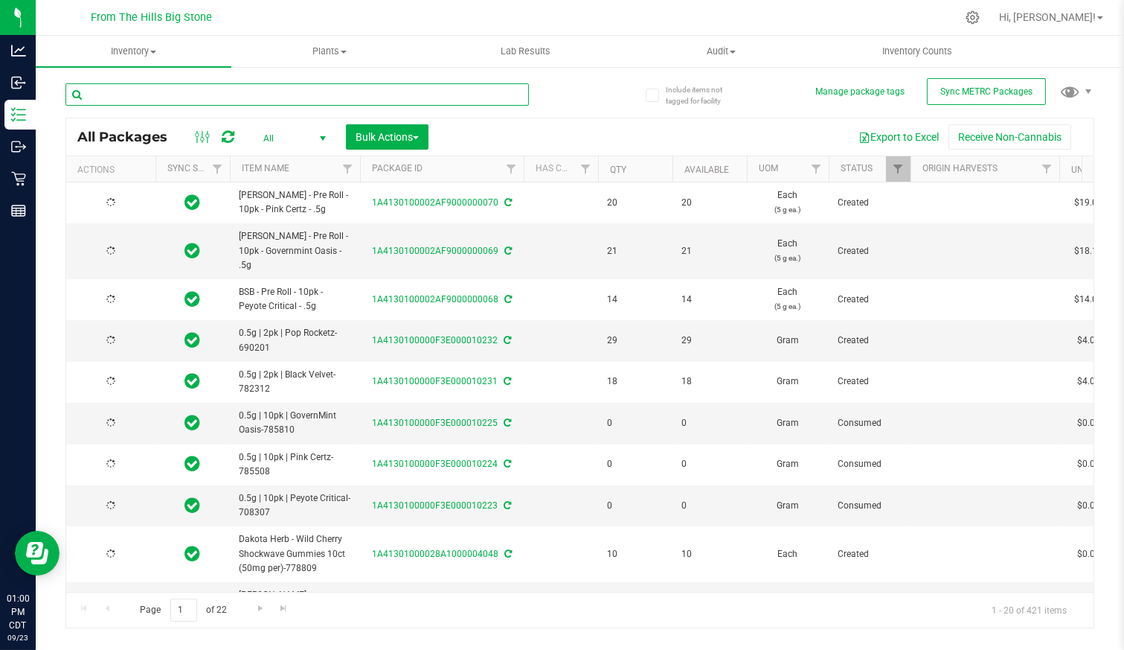
type input "[DATE]"
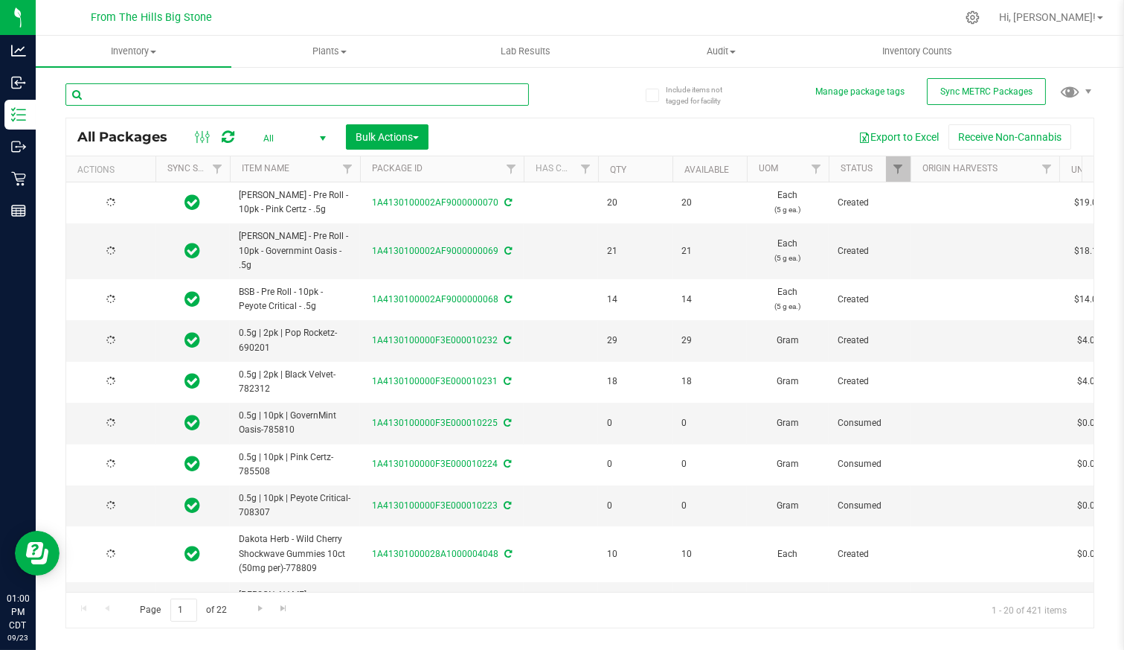
type input "[DATE]"
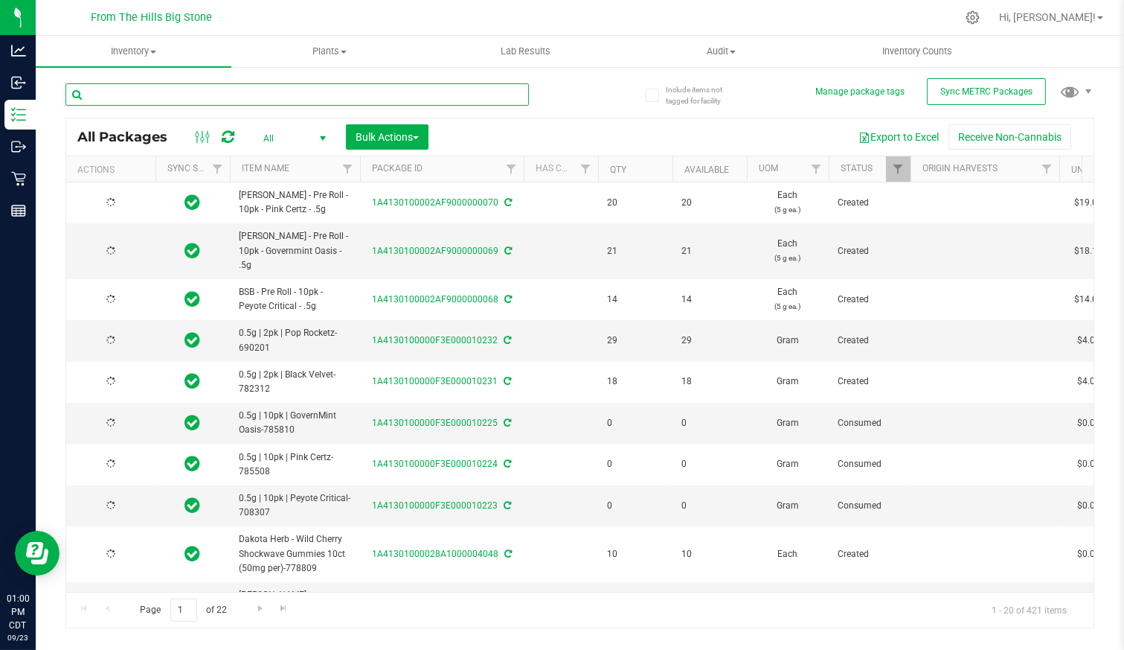
type input "[DATE]"
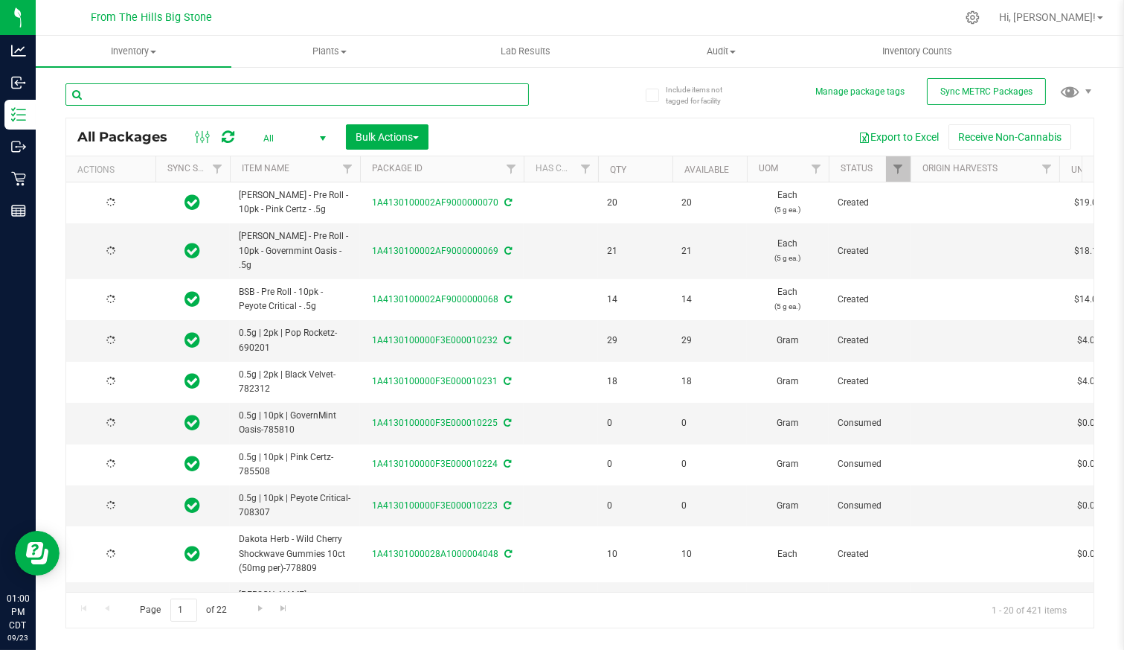
type input "[DATE]"
click at [205, 89] on input "text" at bounding box center [297, 94] width 464 height 22
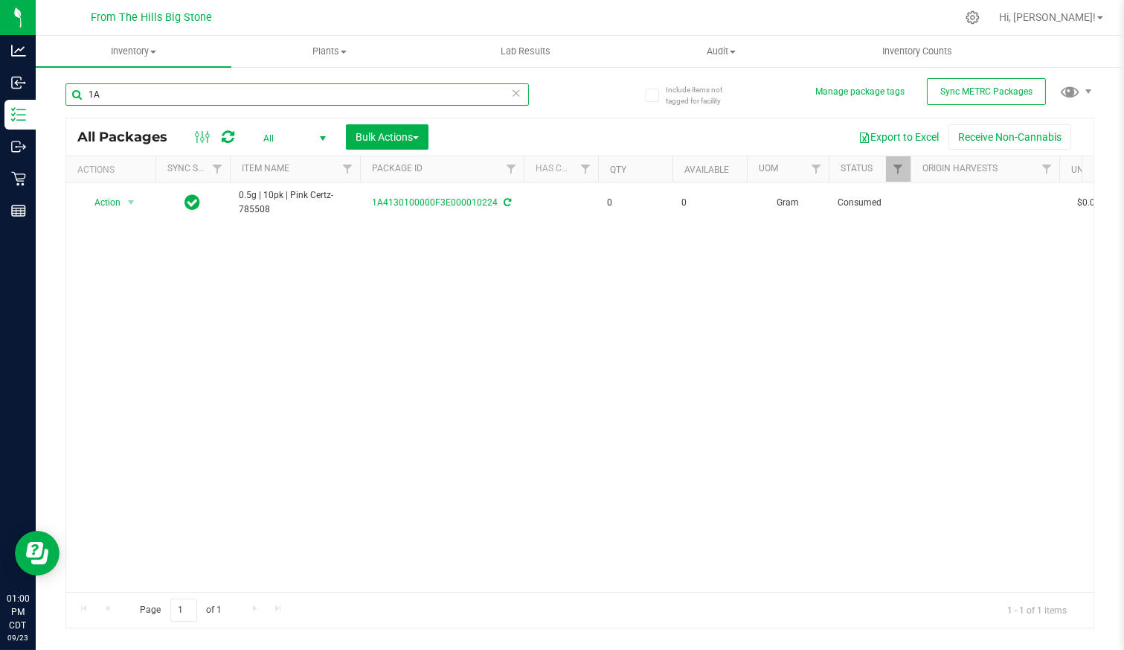
type input "1"
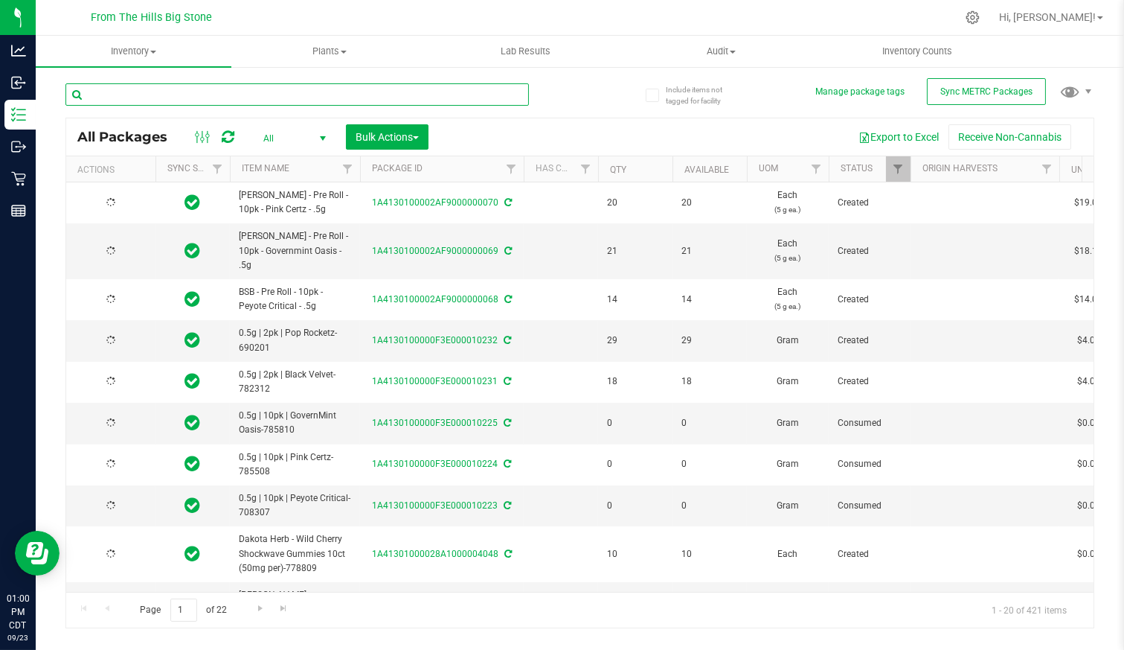
type input "[DATE]"
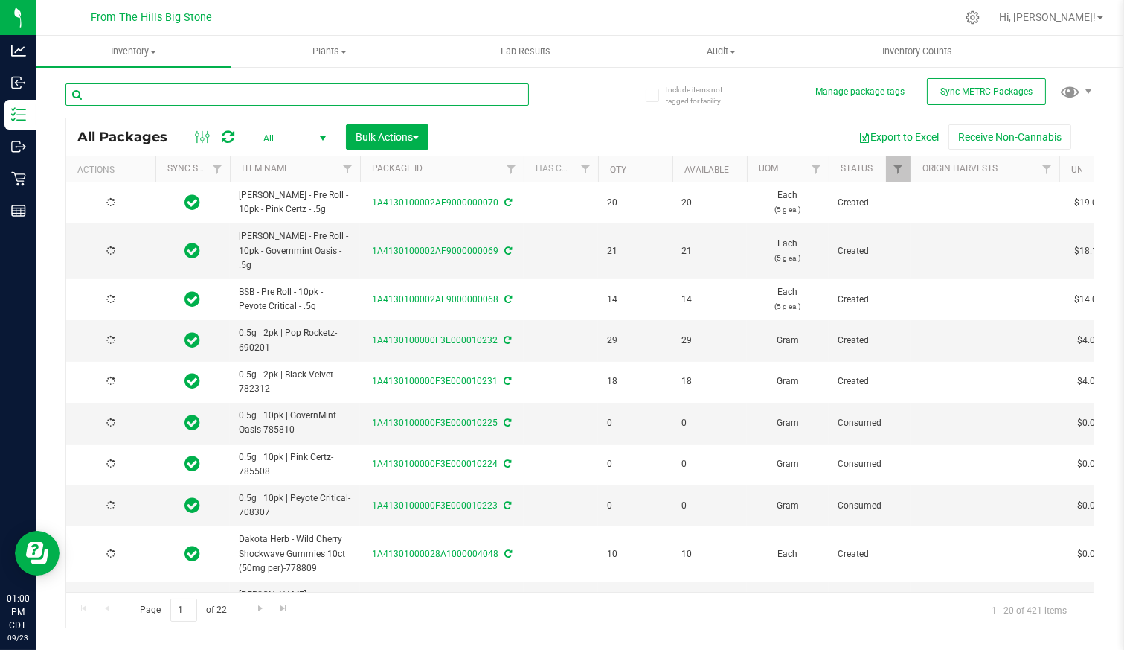
type input "[DATE]"
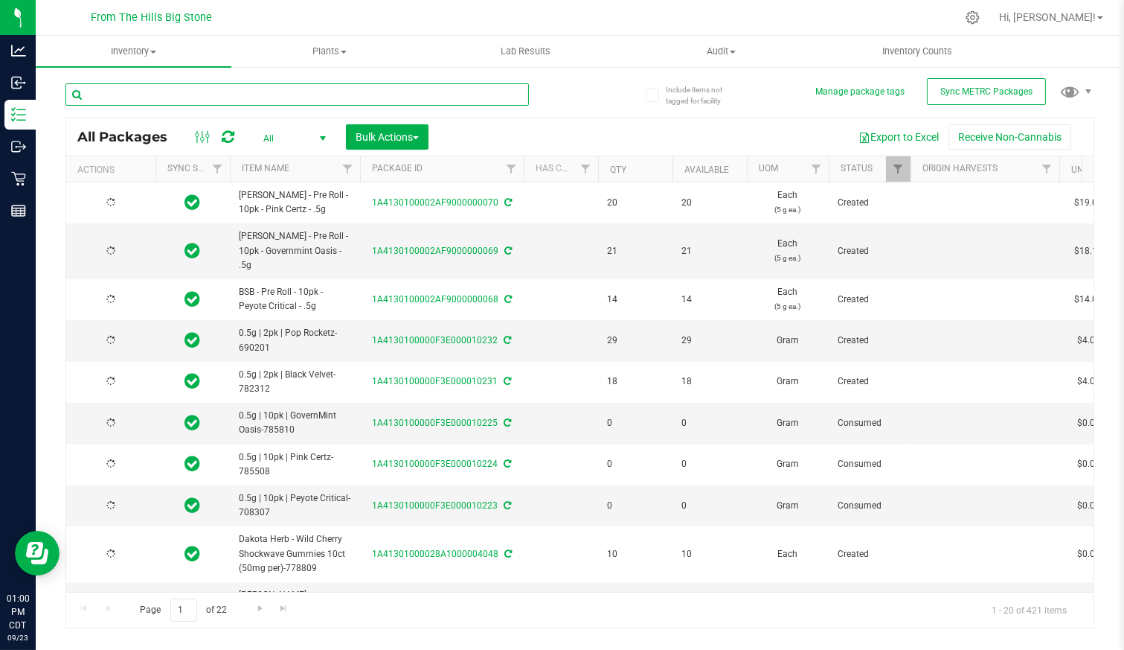
type input "[DATE]"
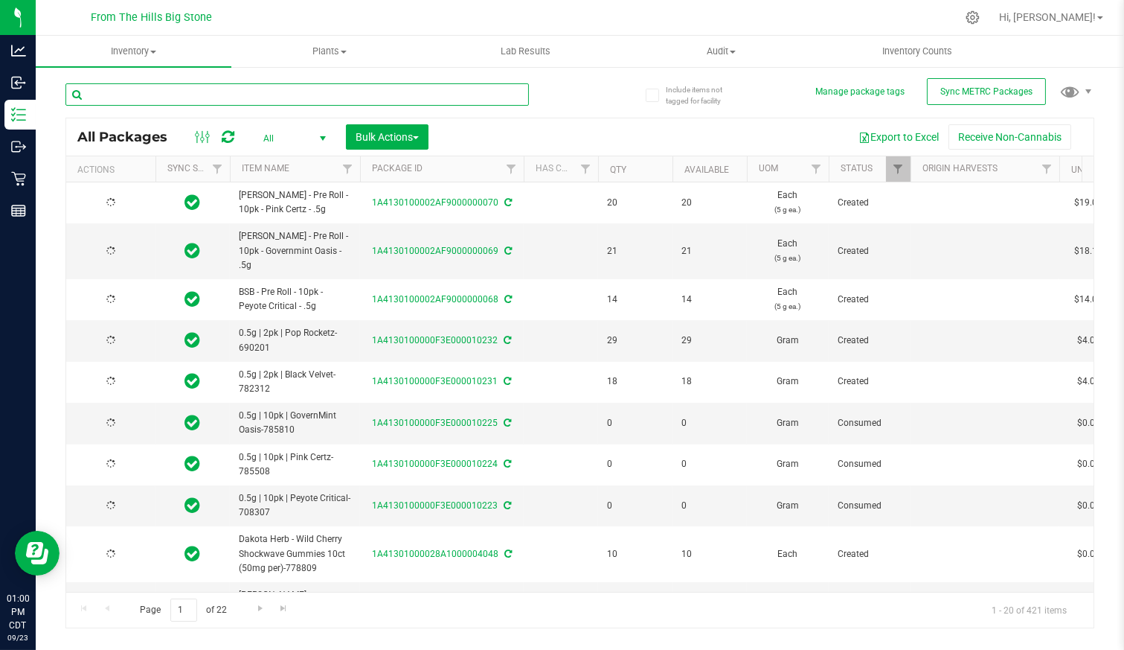
type input "[DATE]"
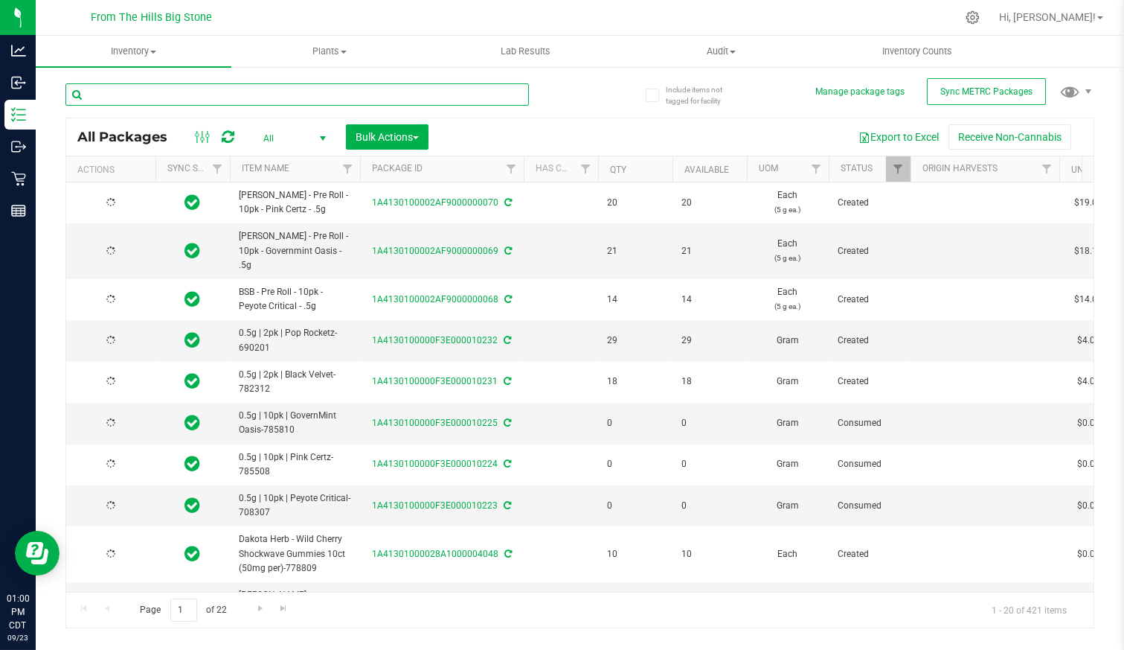
type input "[DATE]"
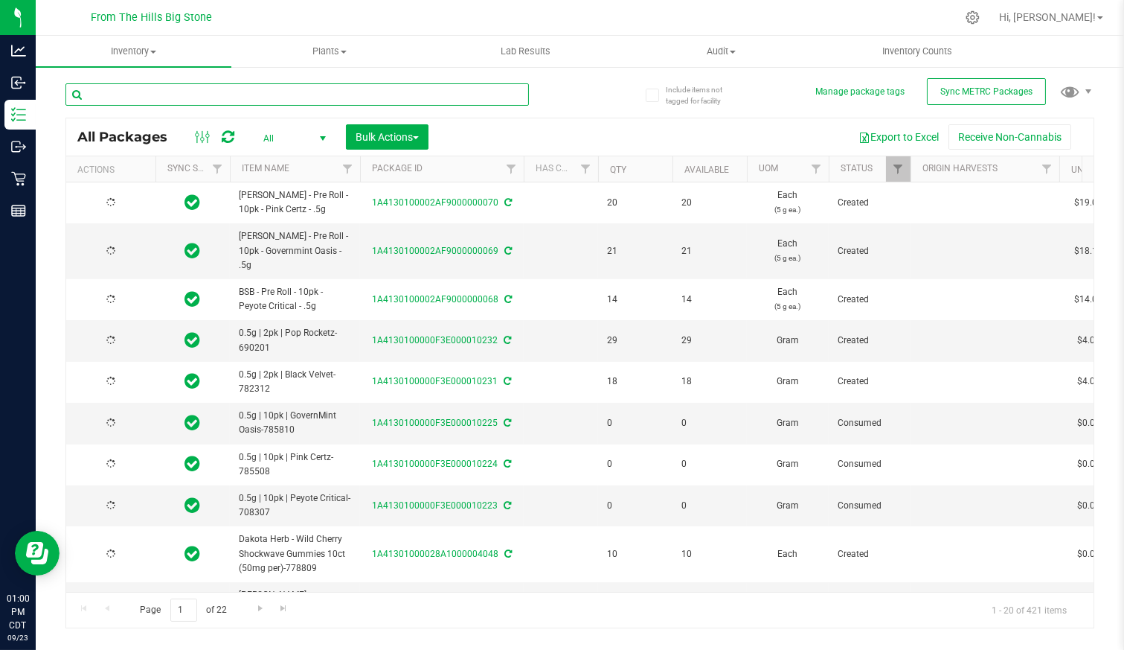
type input "[DATE]"
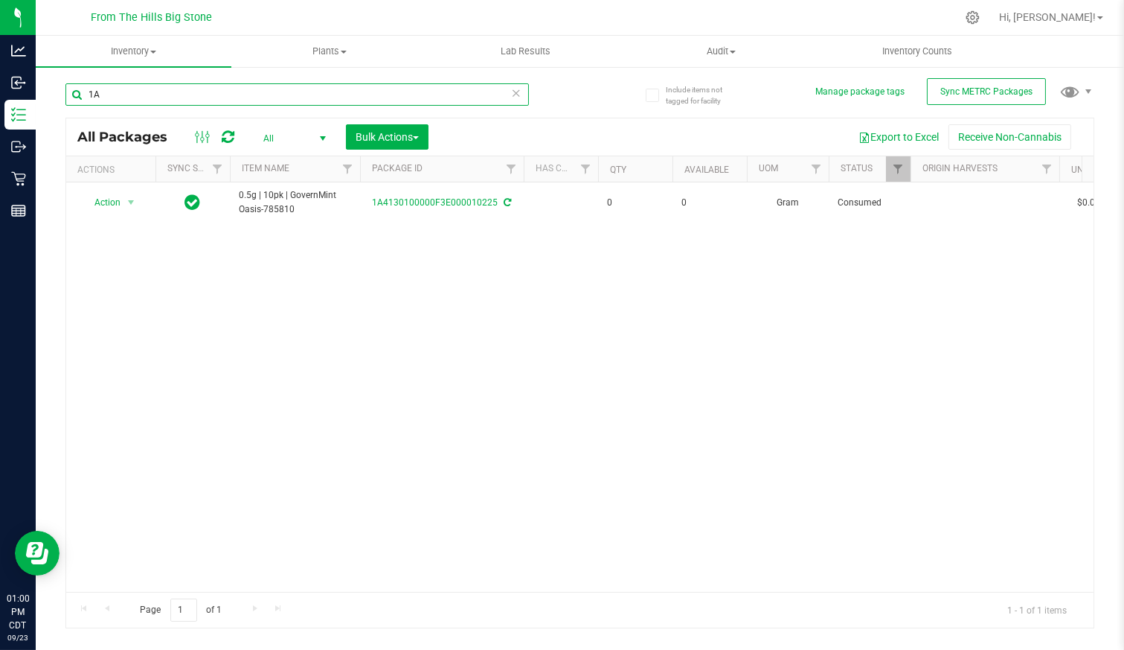
type input "1"
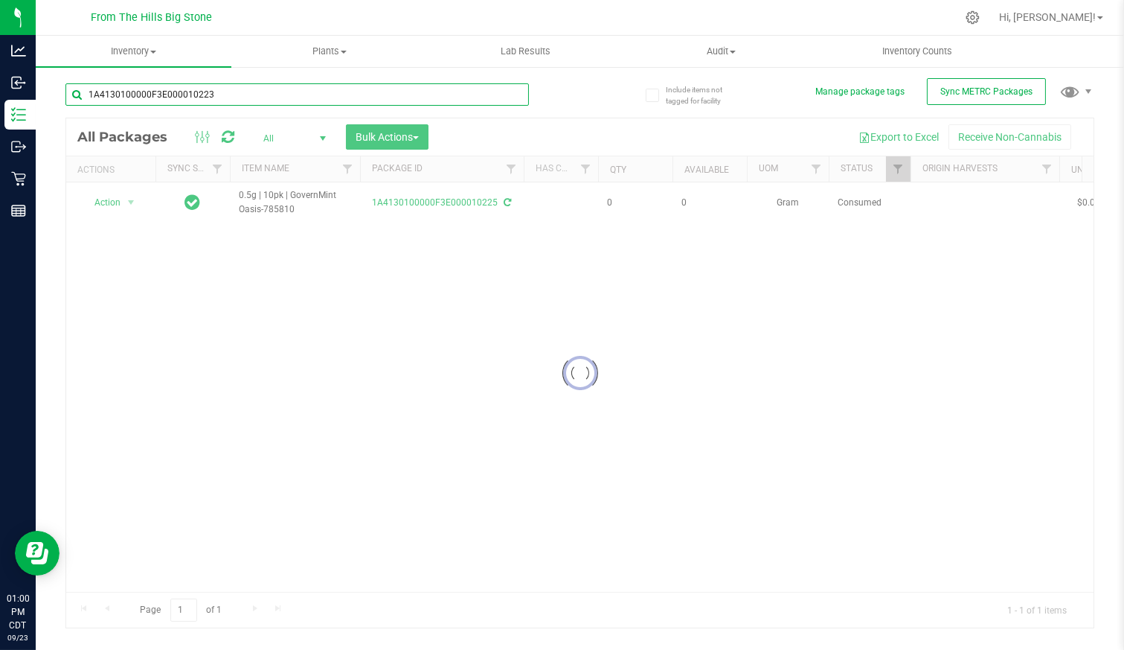
type input "1A4130100000F3E000010223"
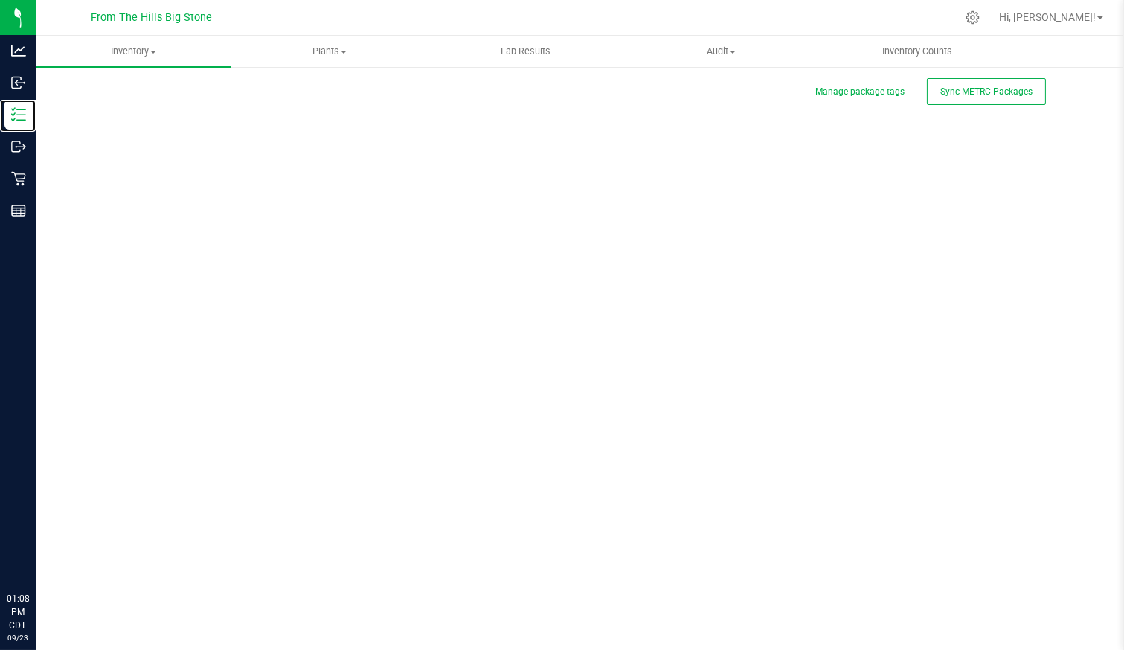
click at [0, 0] on p "Inventory" at bounding box center [0, 0] width 0 height 0
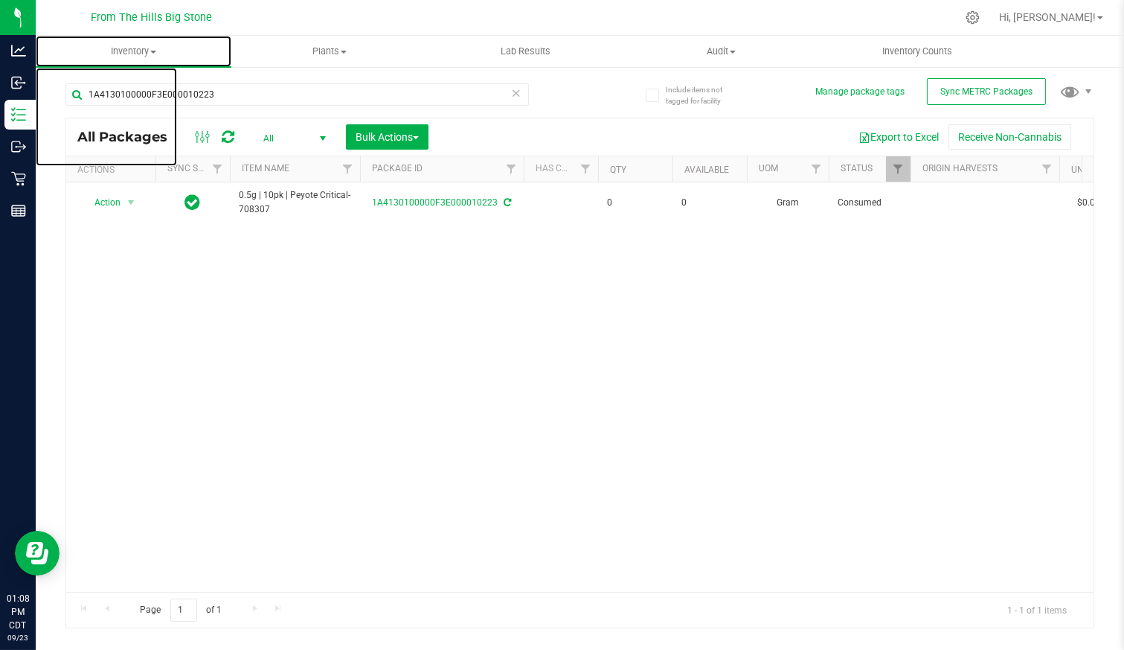
click at [147, 47] on span "Inventory" at bounding box center [134, 51] width 196 height 13
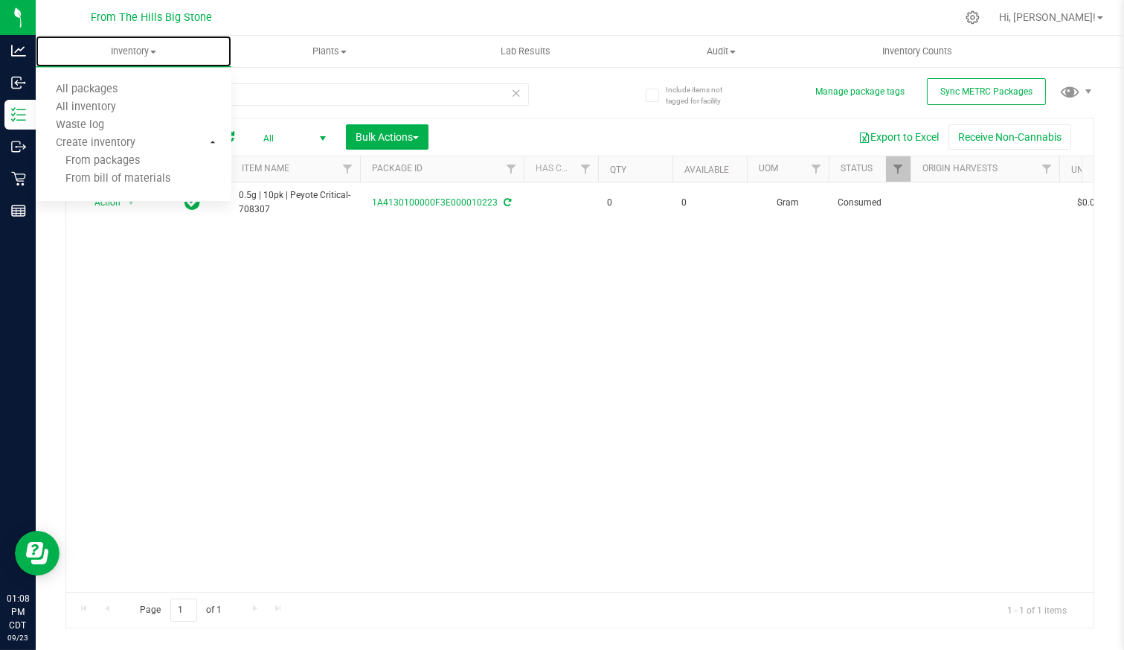
click at [134, 92] on span "All packages" at bounding box center [87, 89] width 102 height 13
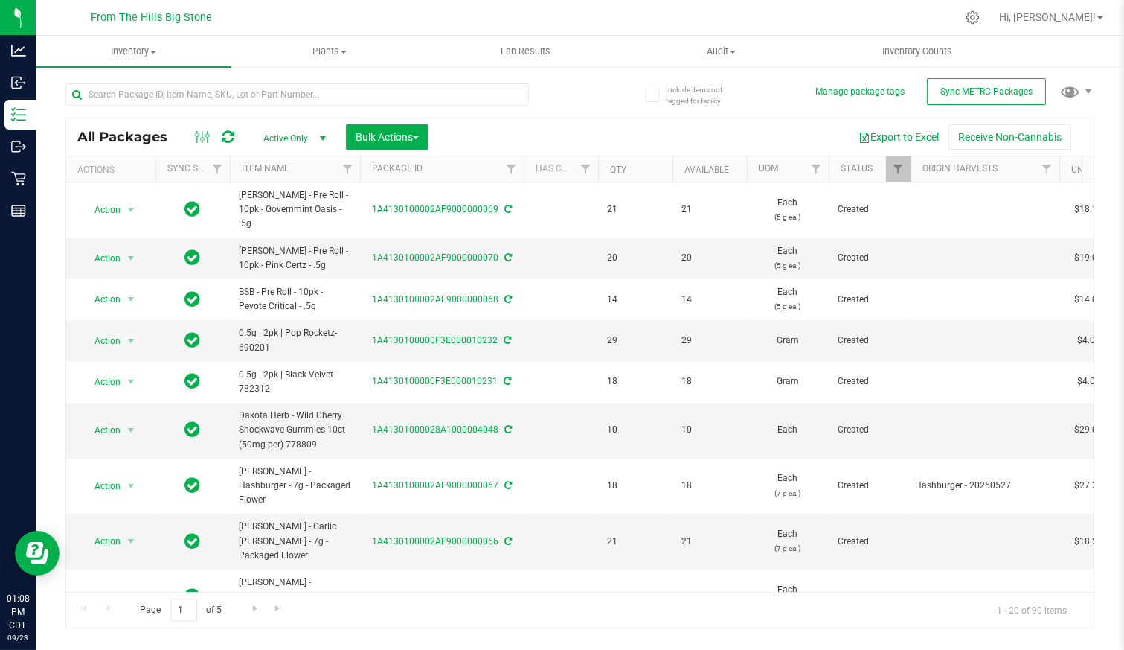
scroll to position [83, 0]
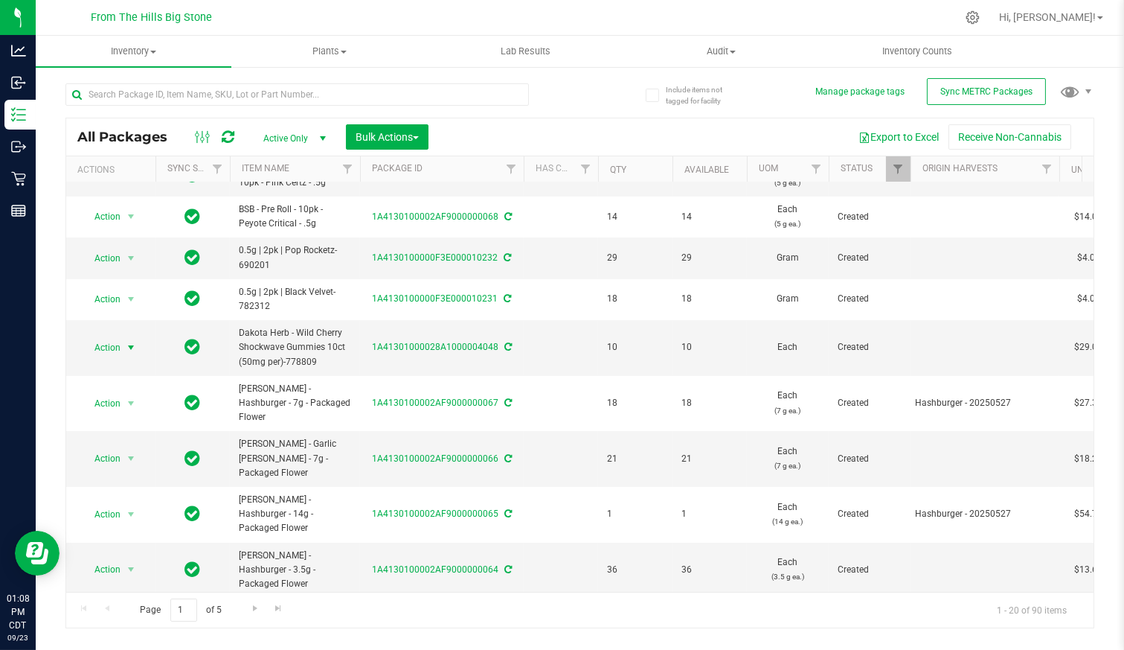
click at [109, 337] on span "Action" at bounding box center [101, 347] width 40 height 21
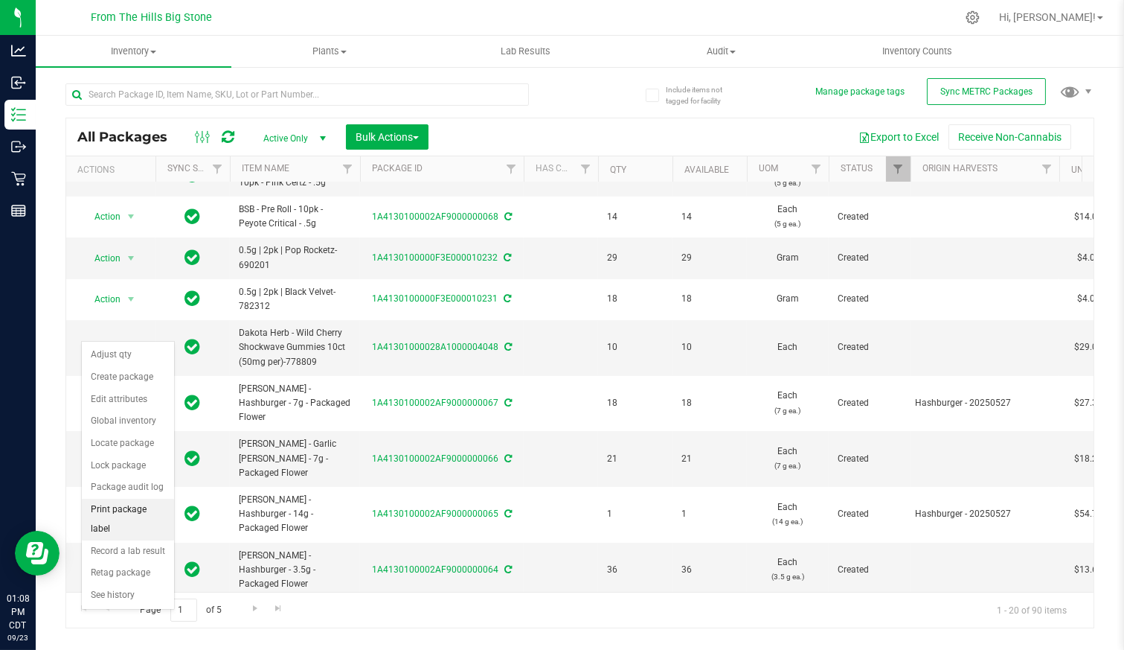
click at [112, 507] on li "Print package label" at bounding box center [128, 518] width 92 height 41
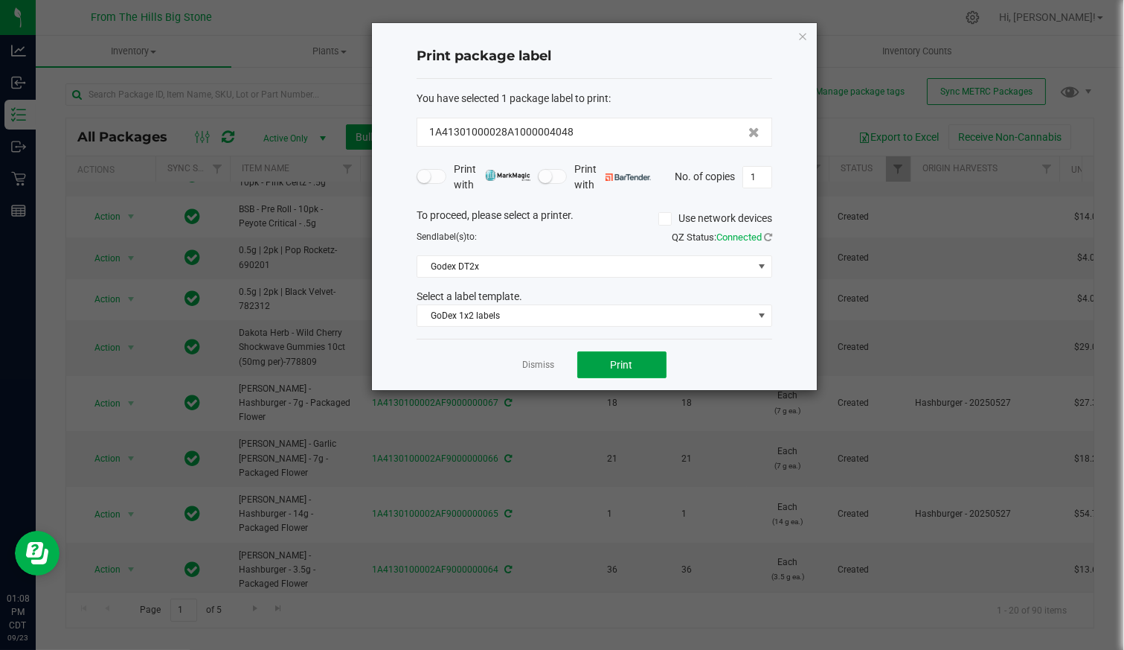
click at [618, 365] on span "Print" at bounding box center [622, 365] width 22 height 12
click at [760, 176] on input "1" at bounding box center [757, 177] width 28 height 21
type input "9"
click at [611, 362] on span "Print" at bounding box center [622, 365] width 22 height 12
click at [540, 363] on link "Dismiss" at bounding box center [539, 365] width 32 height 13
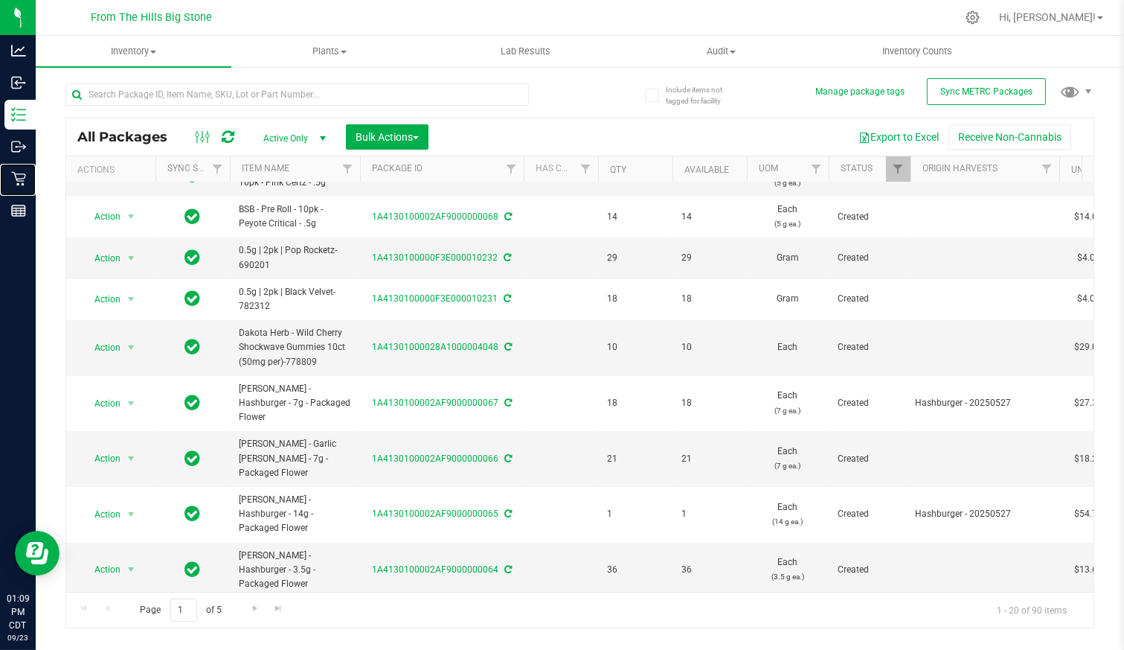
click at [36, 187] on div "Retail" at bounding box center [19, 179] width 31 height 30
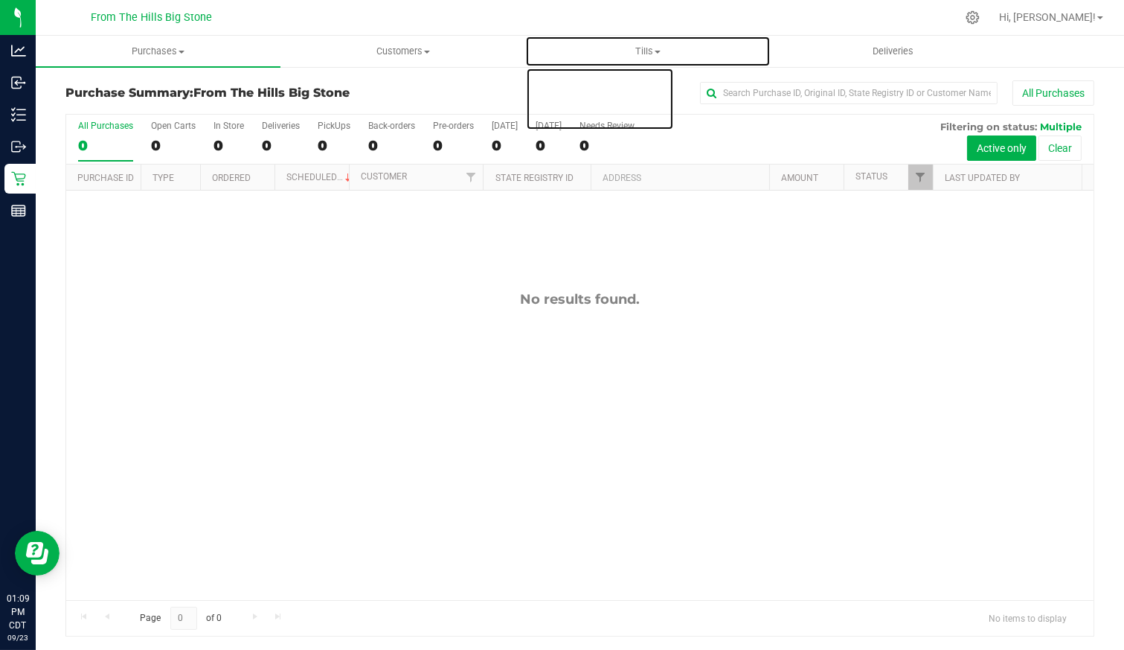
click at [645, 49] on span "Tills" at bounding box center [647, 51] width 243 height 13
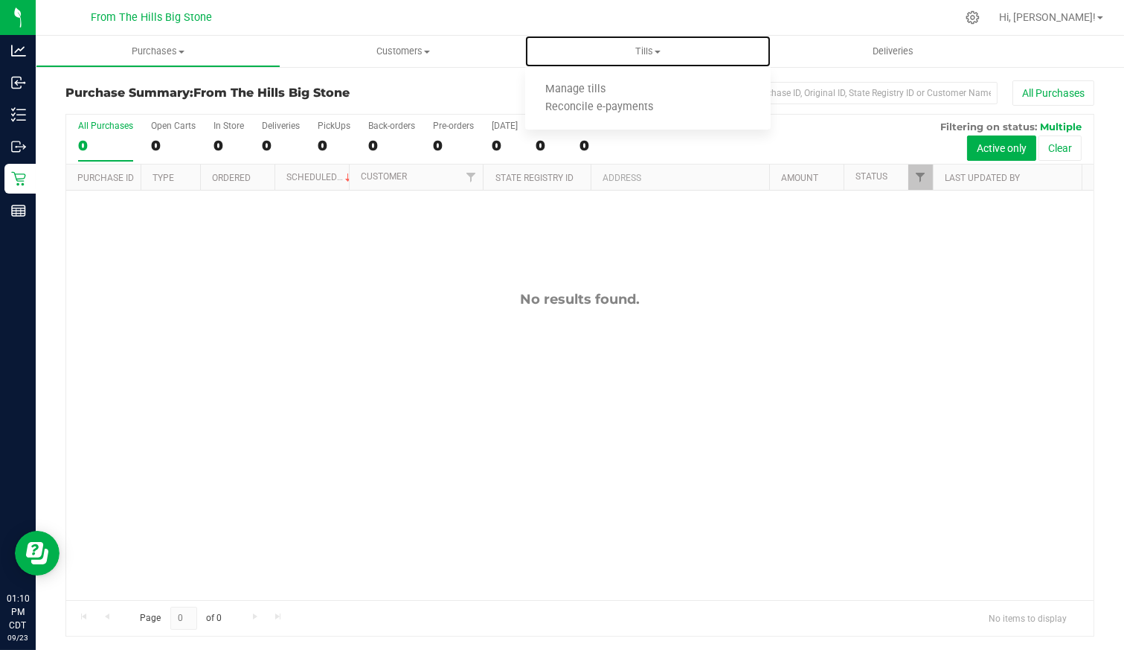
click at [629, 87] on li "Manage tills" at bounding box center [647, 90] width 245 height 18
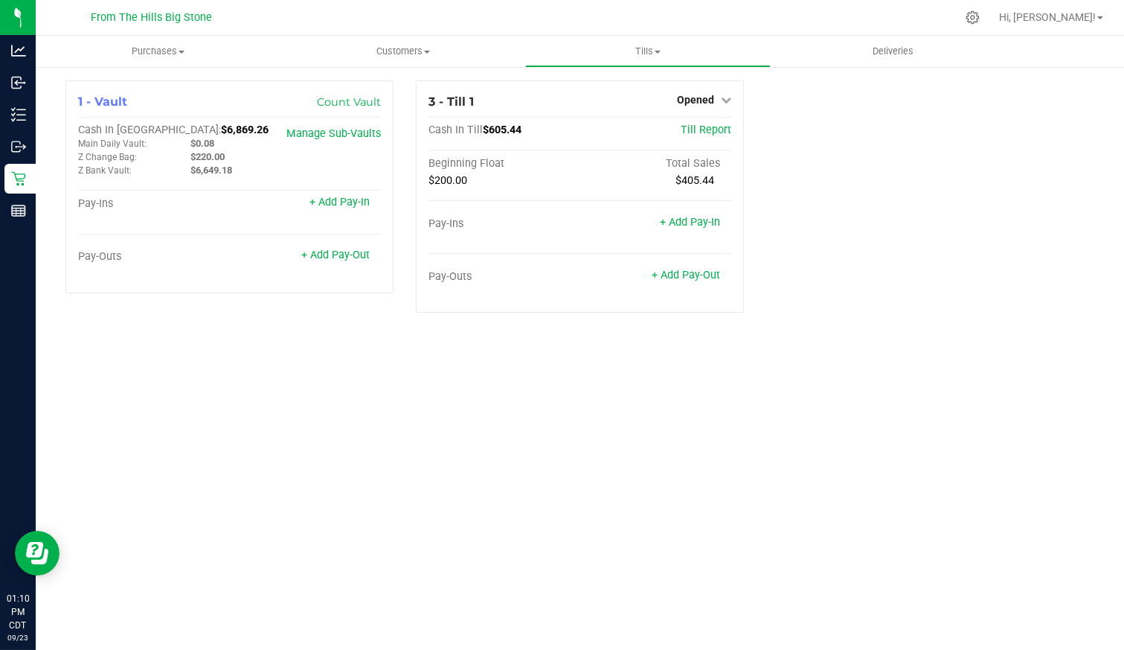
click at [716, 101] on link "Opened" at bounding box center [704, 100] width 54 height 12
click at [711, 129] on link "Close Till" at bounding box center [698, 131] width 40 height 12
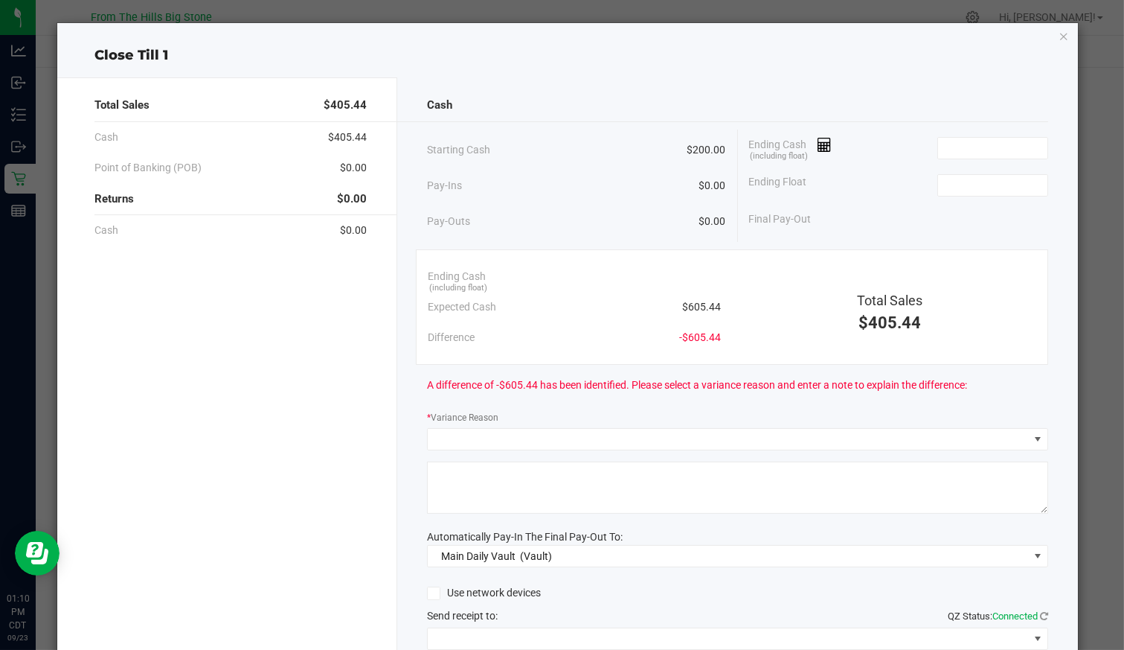
click at [1059, 34] on div "Close Till 1 Total Sales $405.44 Cash $405.44 Point of Banking (POB) $0.00 Retu…" at bounding box center [567, 385] width 1020 height 725
click at [1059, 31] on icon "button" at bounding box center [1064, 36] width 10 height 18
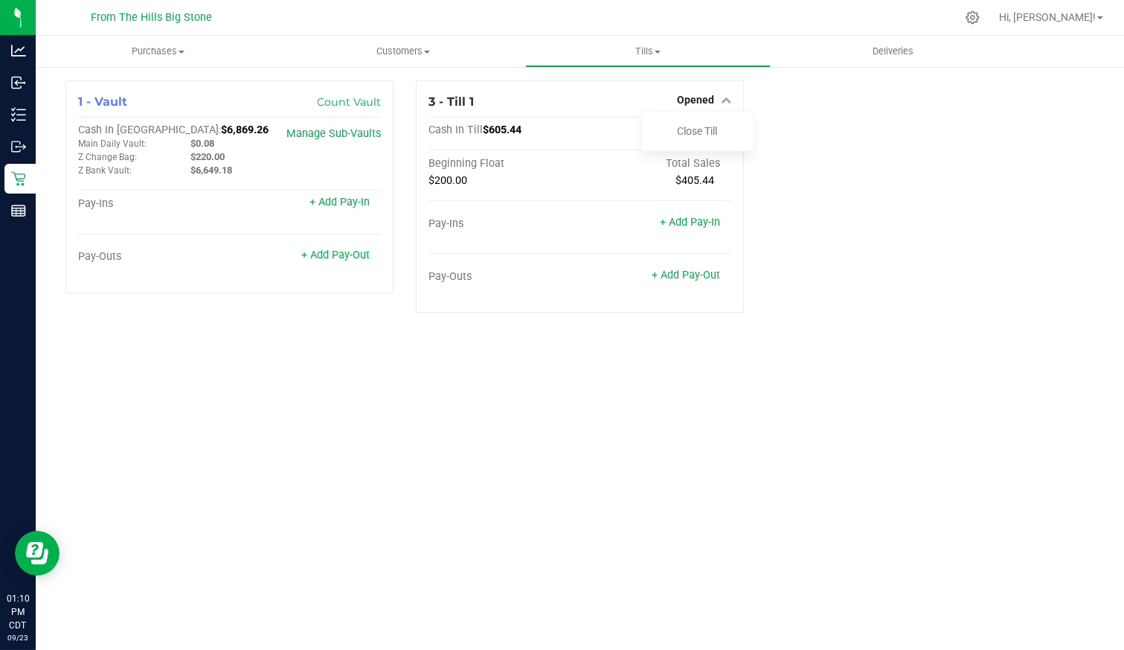
click at [943, 301] on div "1 - Vault Count Vault Cash In Vault: $6,869.26 Main Daily Vault: $0.08 Z Change…" at bounding box center [579, 202] width 1051 height 244
click at [347, 254] on link "+ Add Pay-Out" at bounding box center [335, 255] width 68 height 13
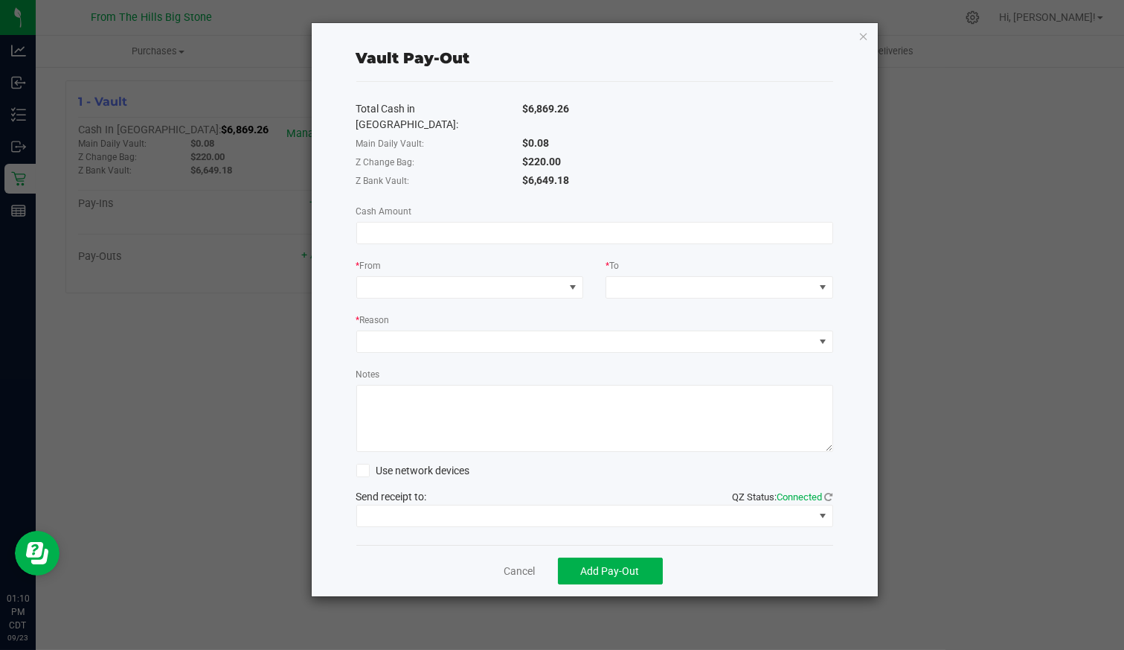
click at [446, 222] on input at bounding box center [594, 232] width 475 height 21
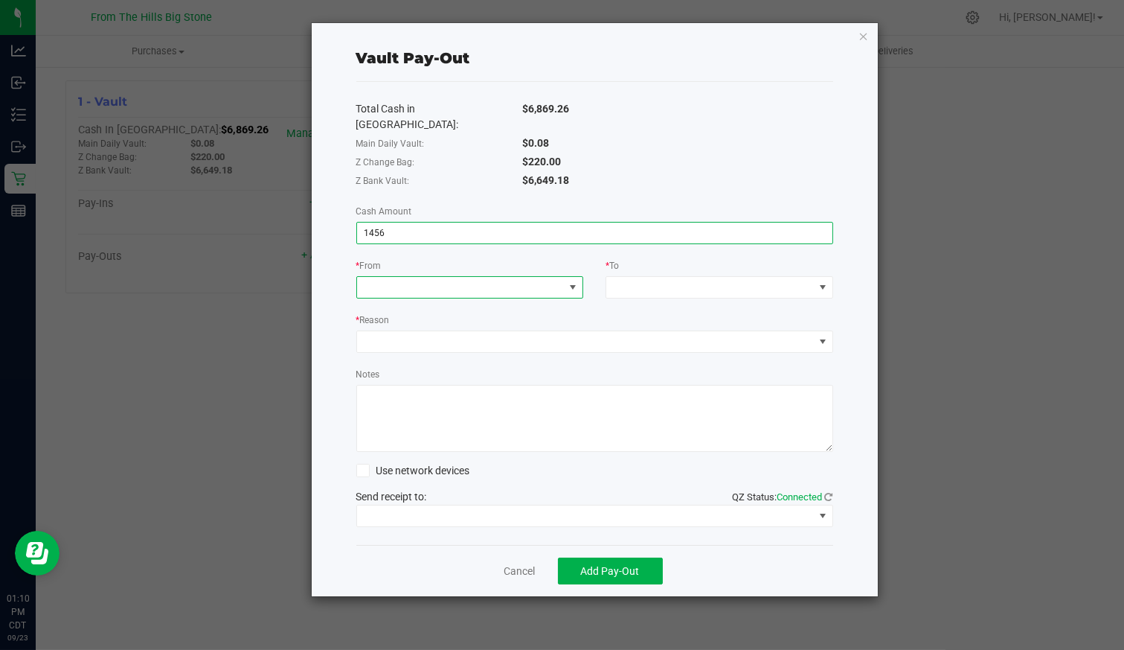
type input "$1,456.00"
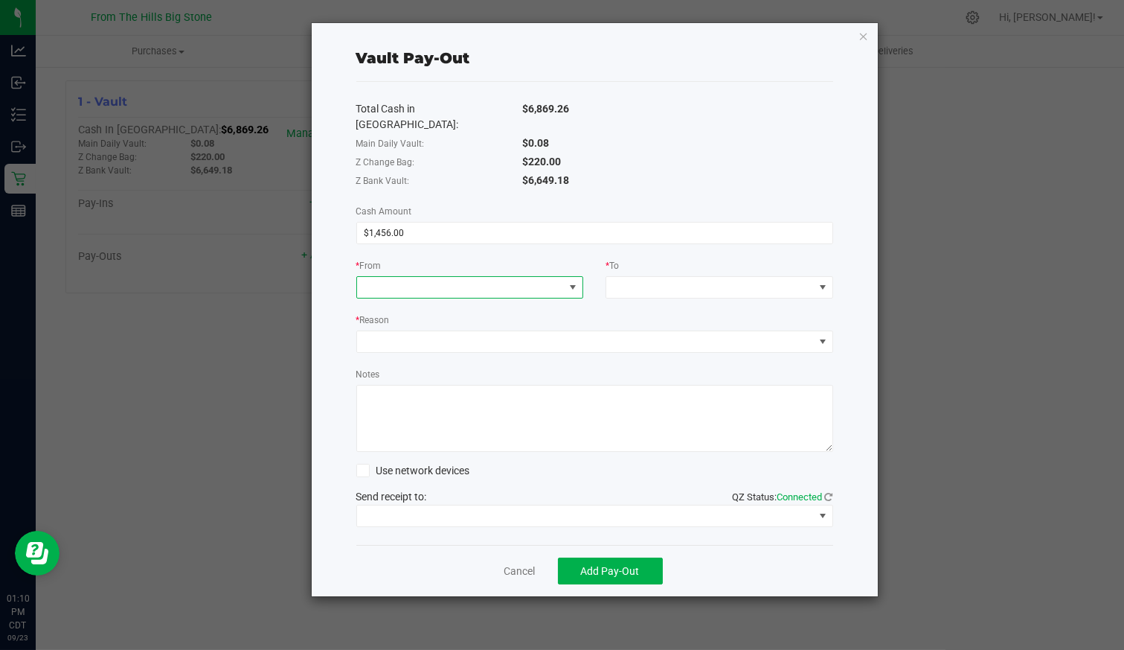
click at [428, 277] on span at bounding box center [461, 287] width 208 height 21
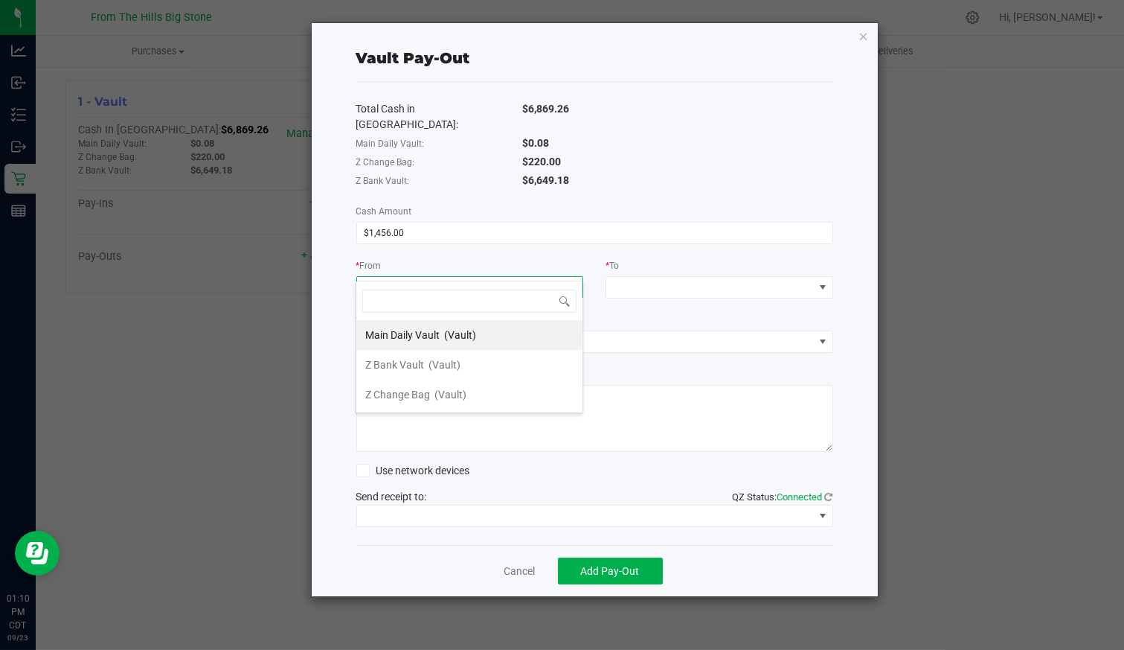
scroll to position [22, 228]
click at [408, 366] on span "Z Bank Vault" at bounding box center [394, 365] width 59 height 12
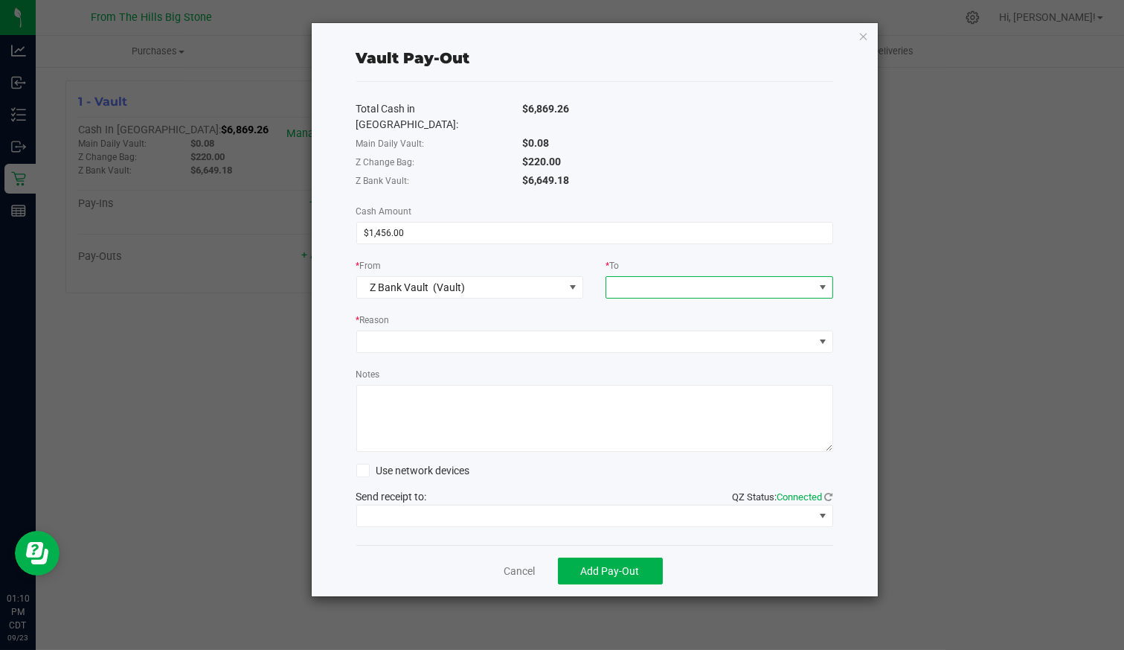
click at [670, 277] on span at bounding box center [710, 287] width 208 height 21
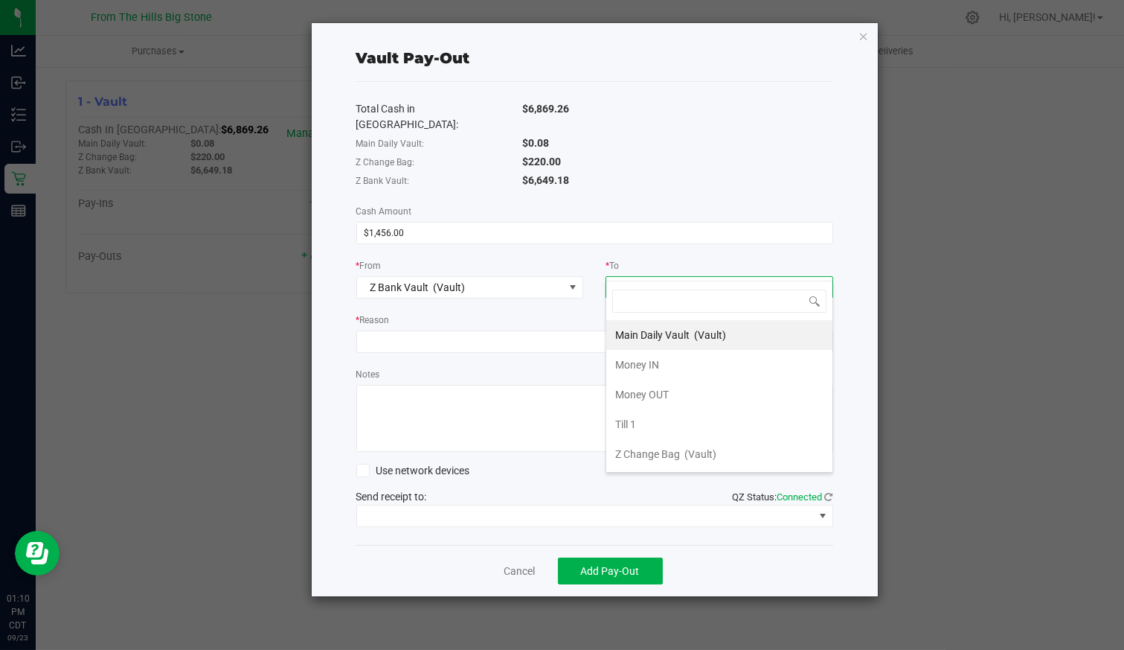
click at [651, 392] on span "Money OUT" at bounding box center [642, 394] width 54 height 12
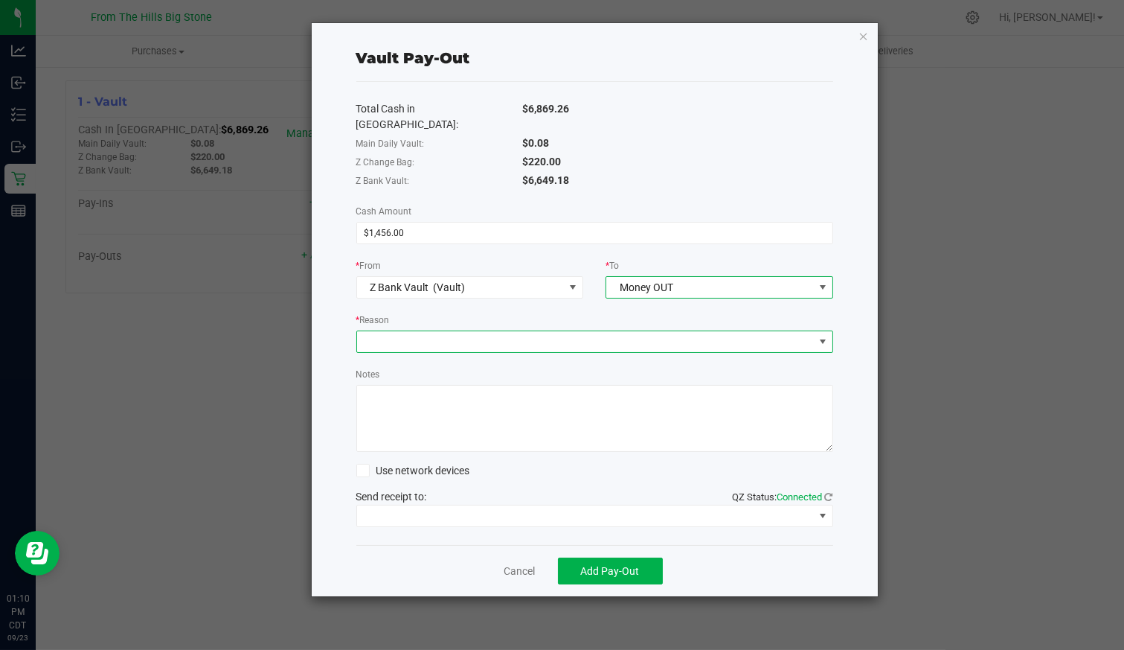
click at [464, 331] on span at bounding box center [585, 341] width 457 height 21
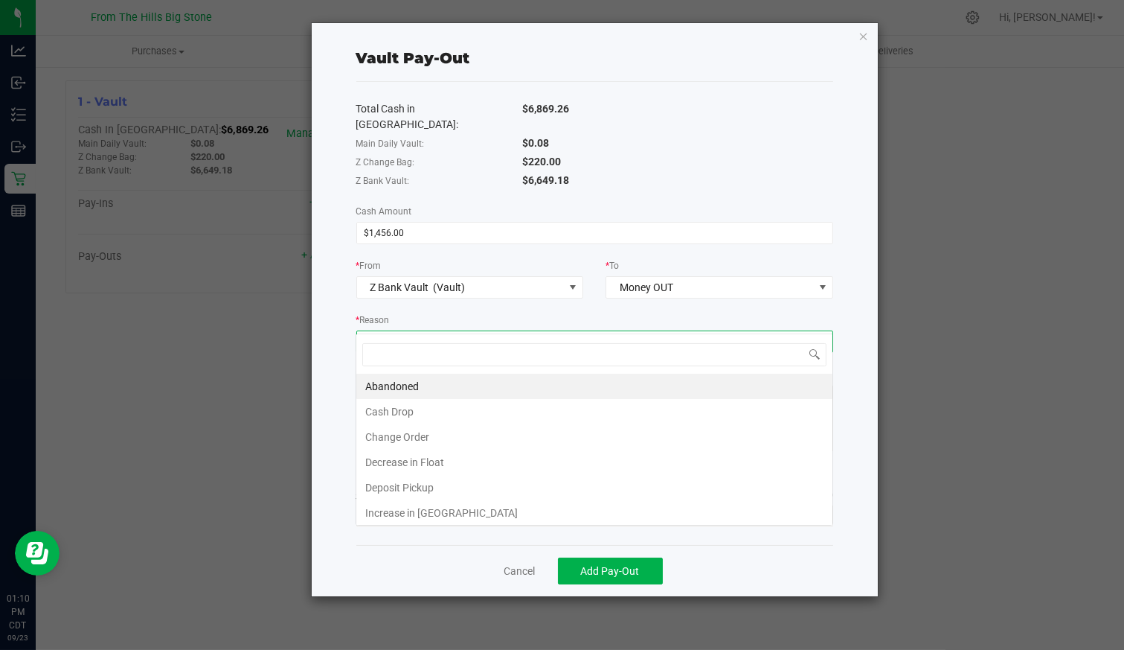
scroll to position [22, 477]
click at [461, 406] on li "Cash Drop" at bounding box center [594, 411] width 476 height 25
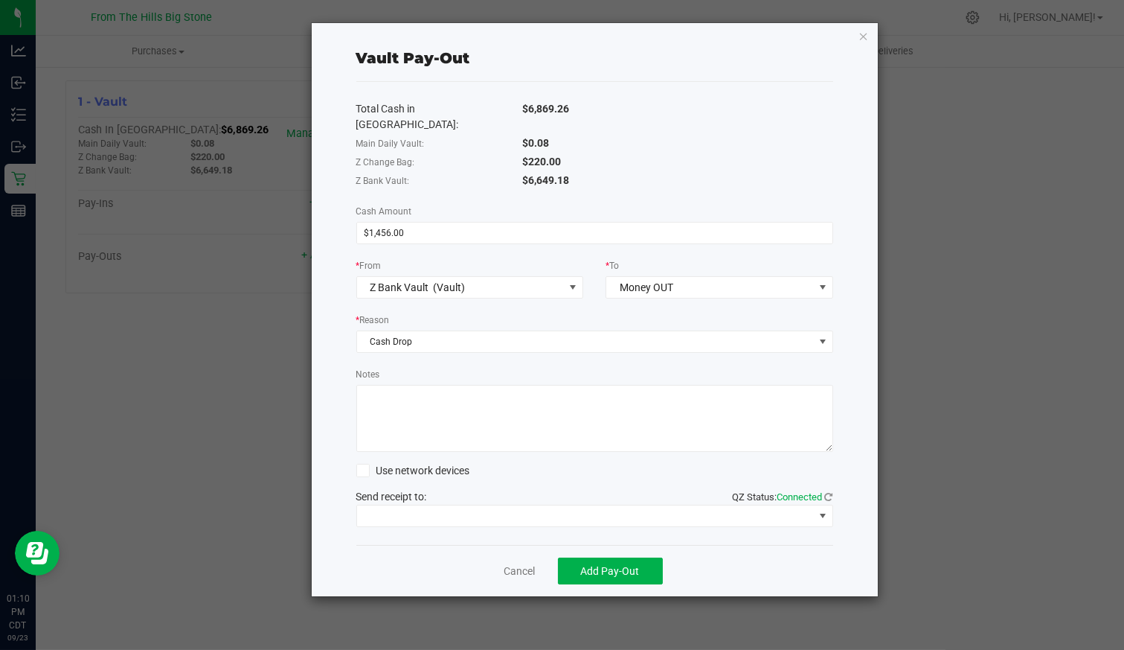
click at [461, 406] on textarea "Notes" at bounding box center [594, 418] width 477 height 67
type textarea "Dakota Herb order for invoice 833 & 831"
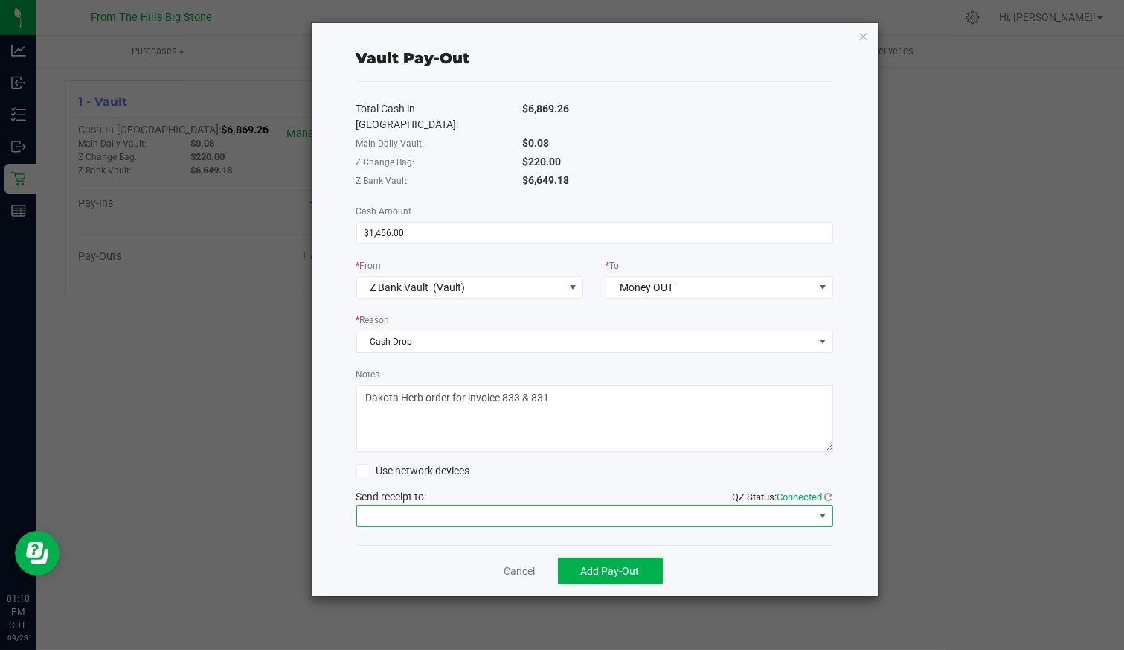
click at [461, 505] on span at bounding box center [585, 515] width 457 height 21
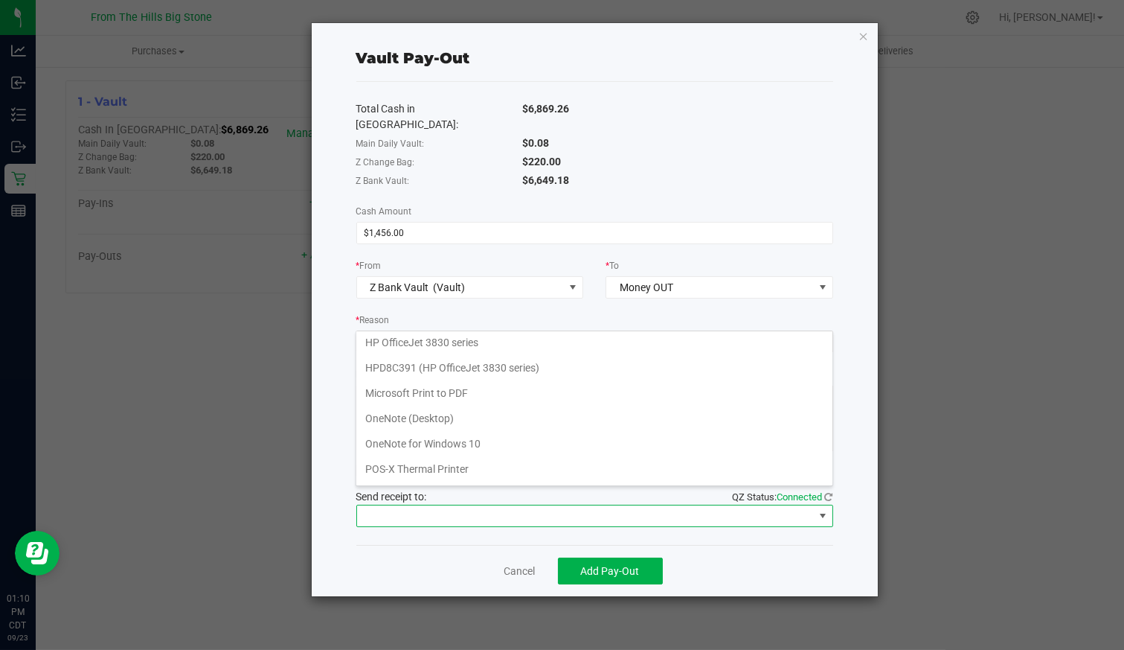
scroll to position [72, 0]
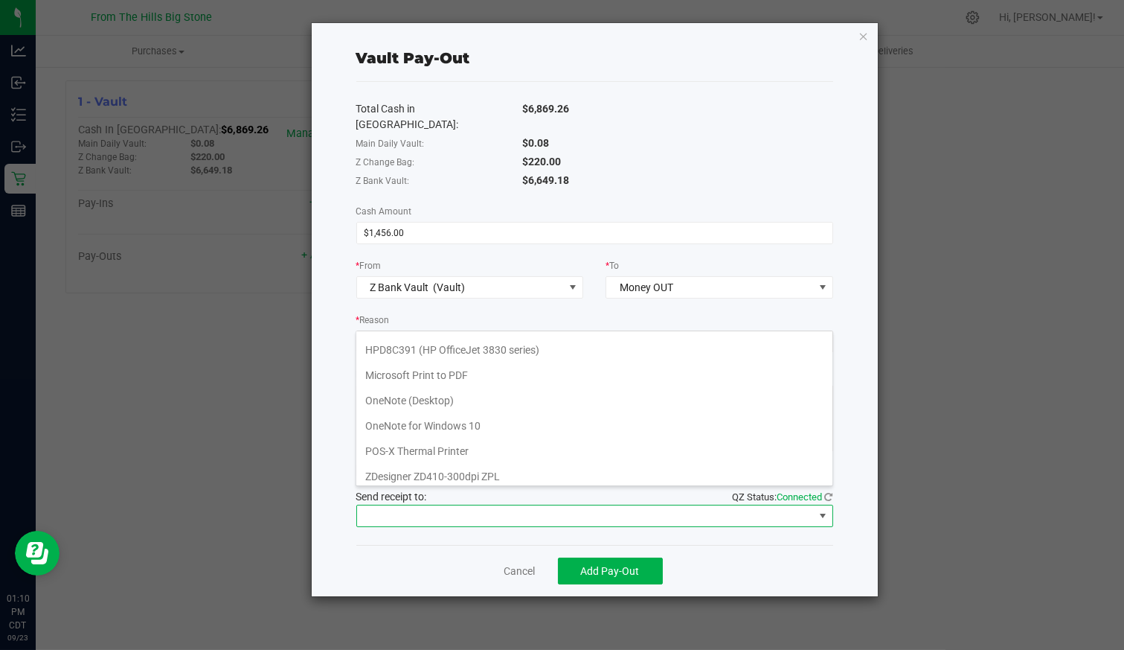
click at [468, 453] on Printer "POS-X Thermal Printer" at bounding box center [594, 450] width 476 height 25
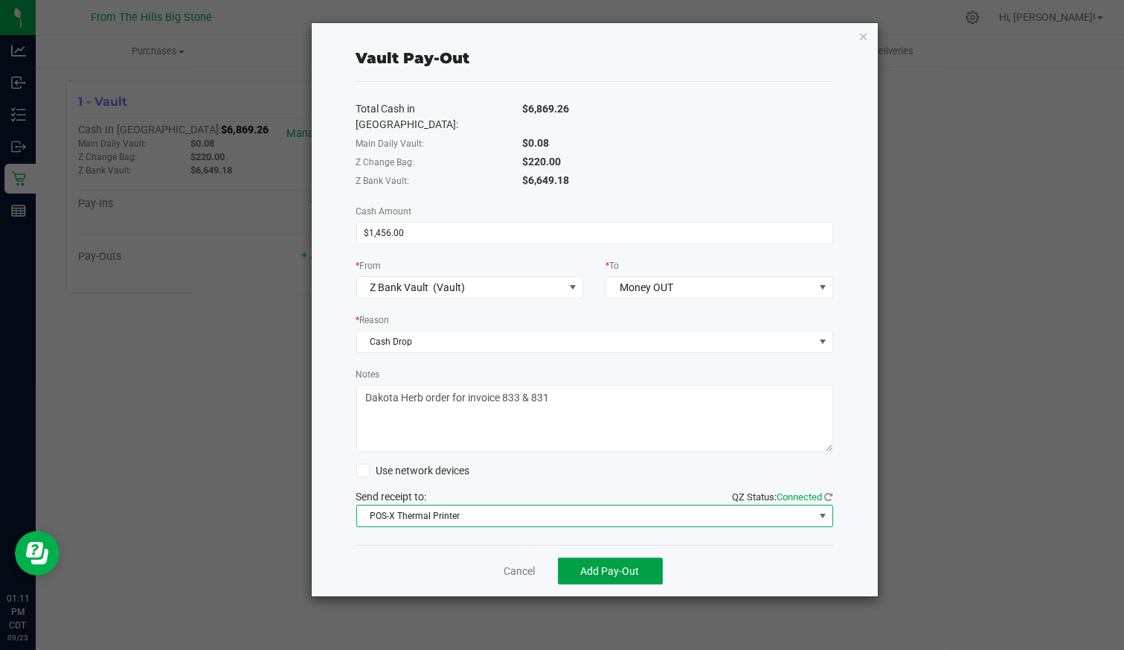
click at [603, 565] on span "Add Pay-Out" at bounding box center [610, 571] width 59 height 12
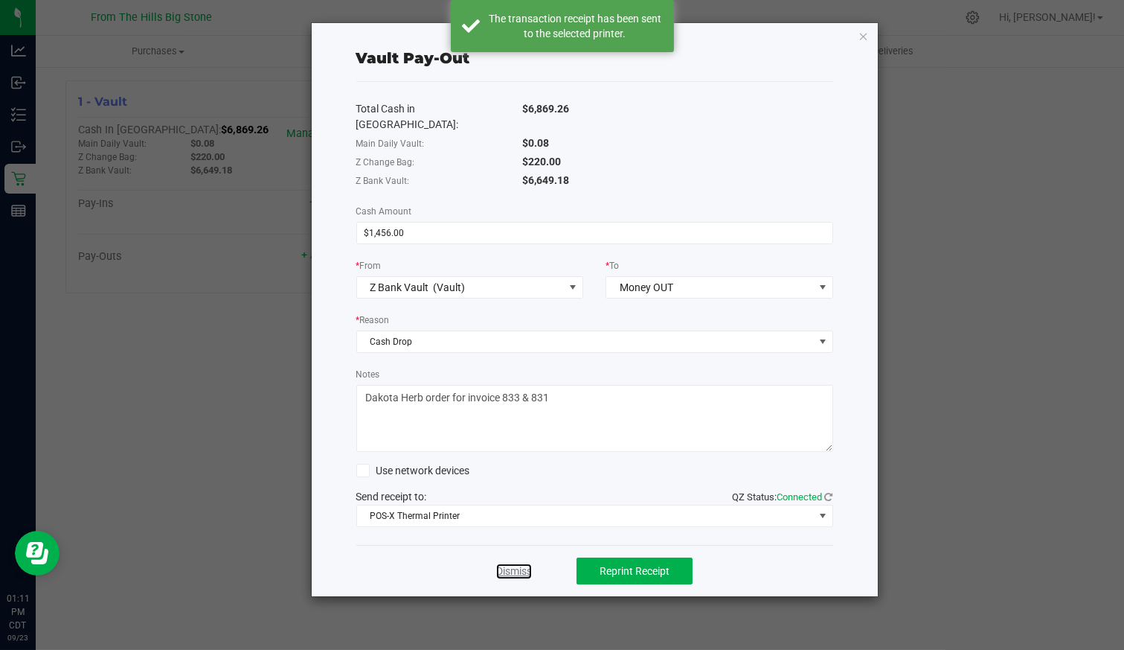
click at [519, 563] on link "Dismiss" at bounding box center [514, 571] width 36 height 16
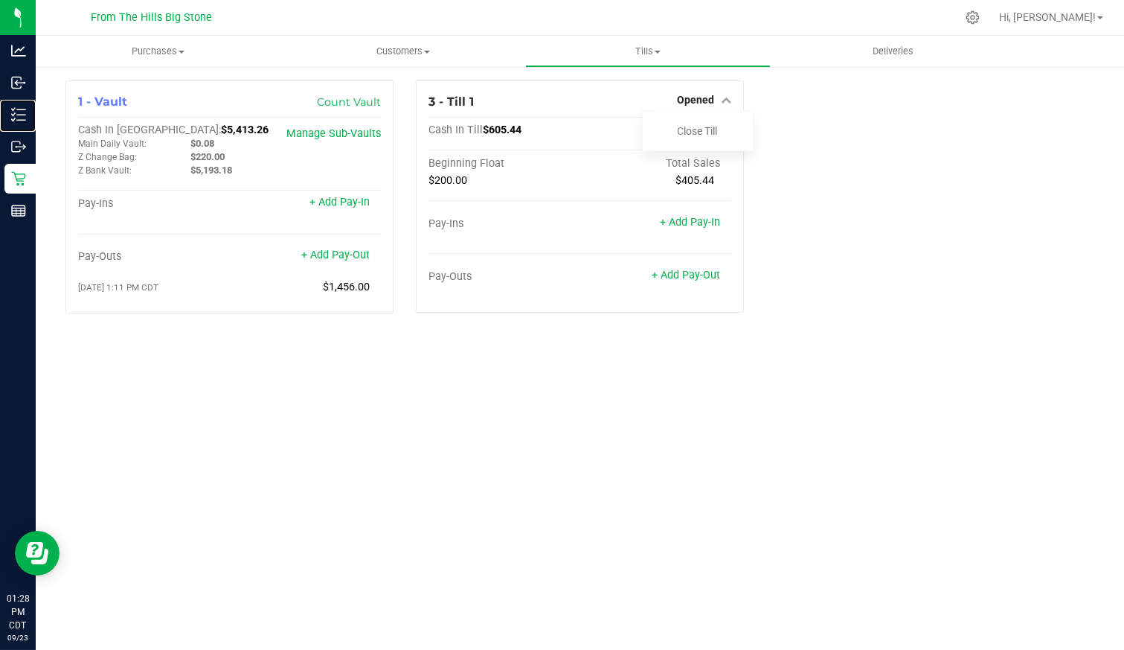
click at [22, 105] on div "Inventory" at bounding box center [19, 115] width 31 height 30
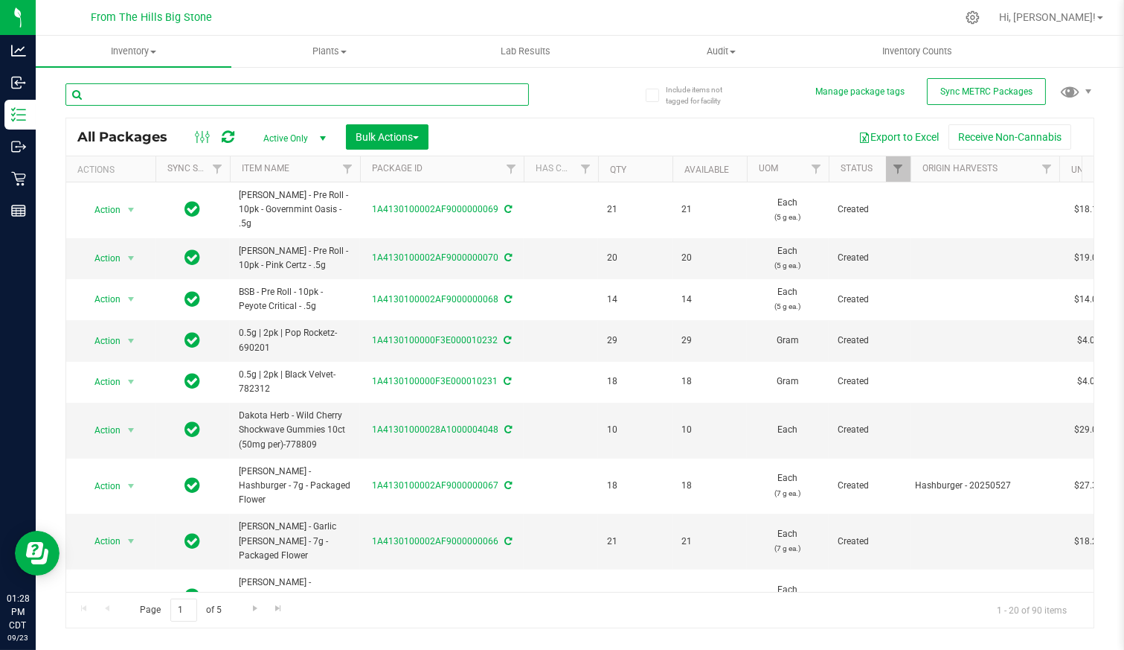
click at [201, 95] on input "text" at bounding box center [297, 94] width 464 height 22
type input "1A4130100002AF9000000050"
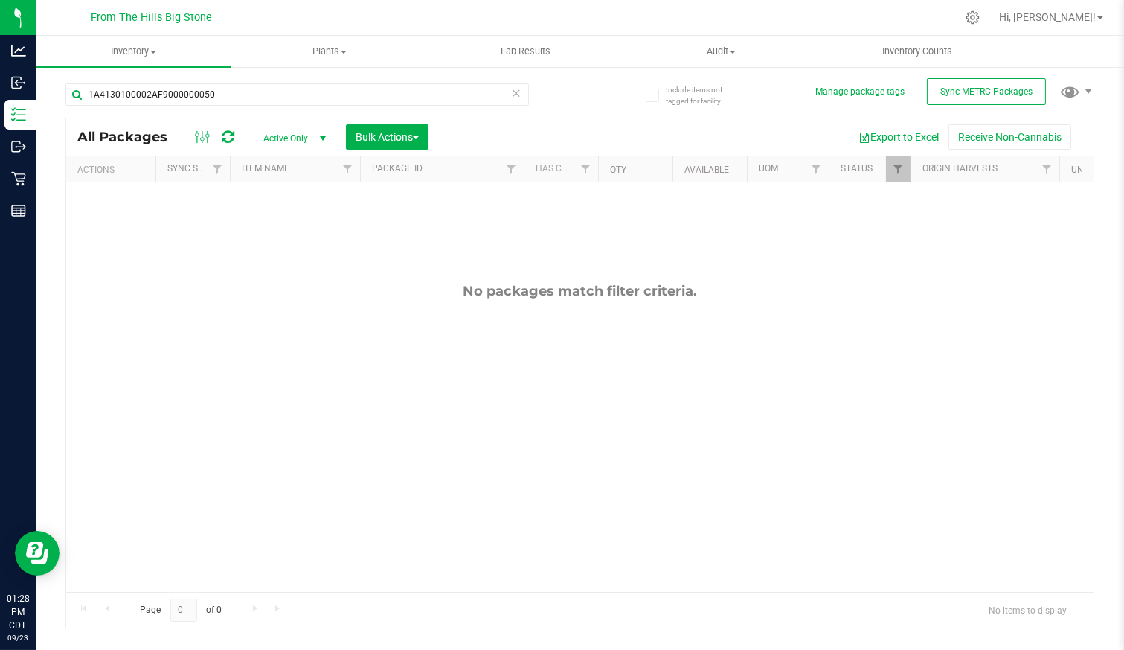
click at [290, 142] on span "Active Only" at bounding box center [292, 138] width 82 height 21
click at [278, 222] on li "All" at bounding box center [291, 229] width 80 height 22
